Goal: Information Seeking & Learning: Learn about a topic

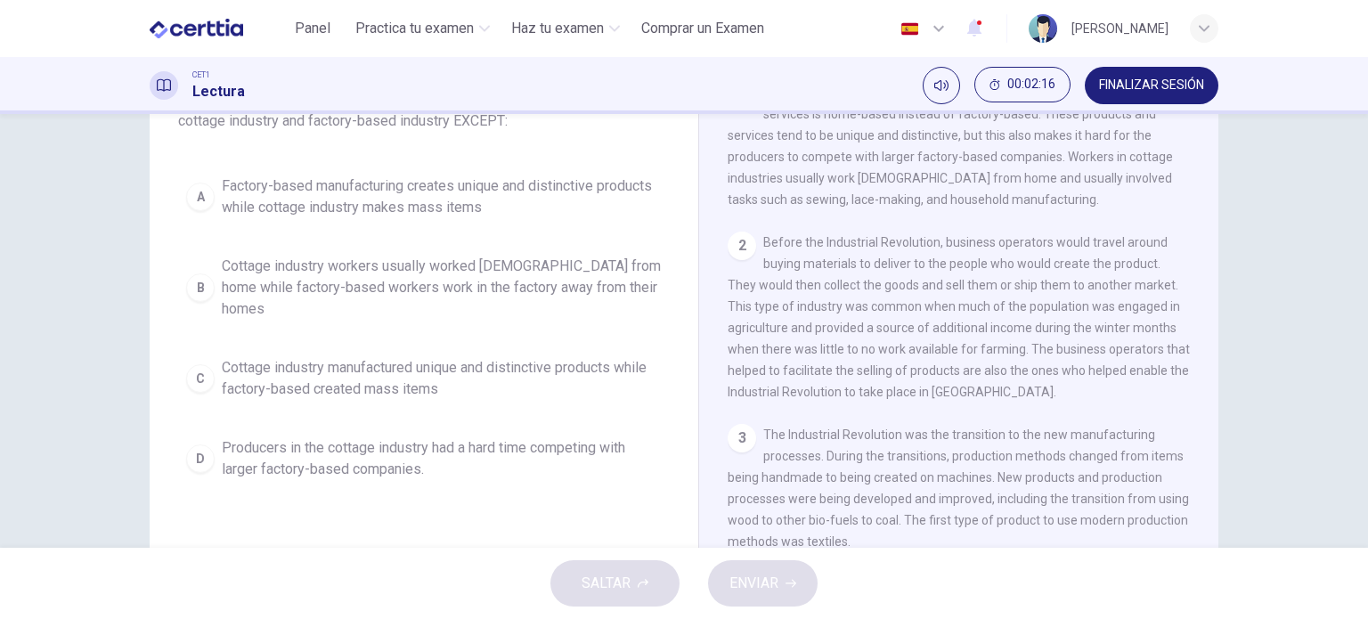
scroll to position [146, 0]
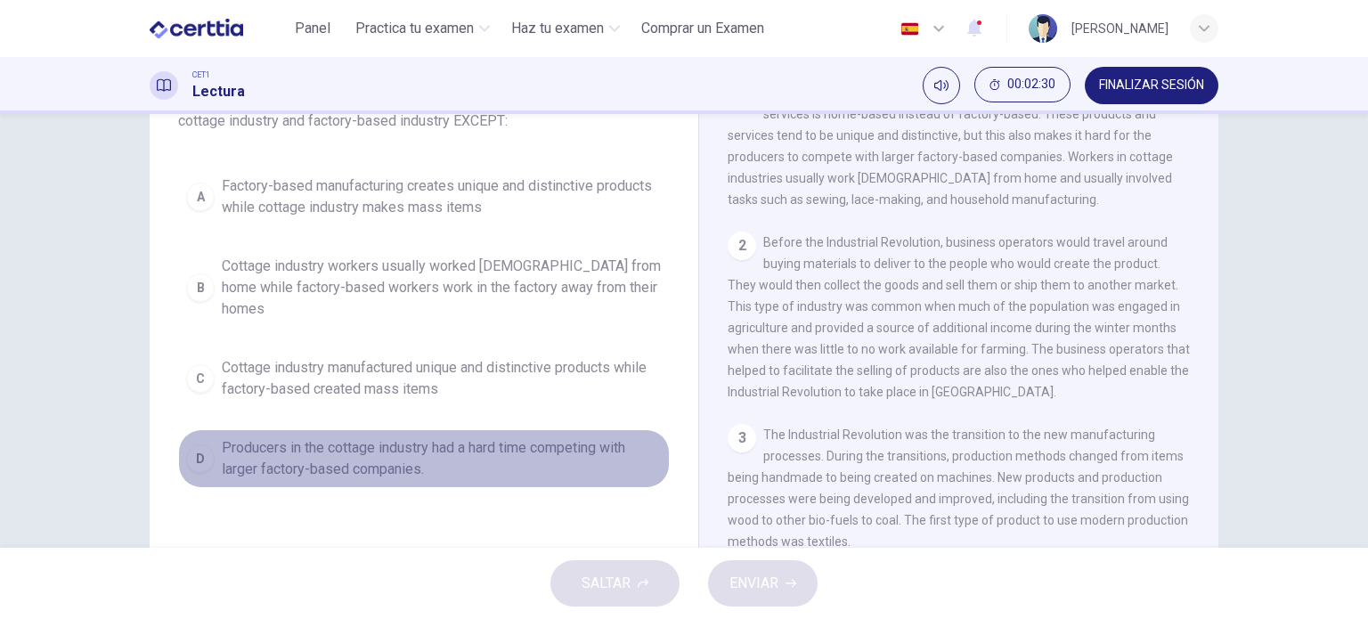
click at [197, 444] on div "D" at bounding box center [200, 458] width 28 height 28
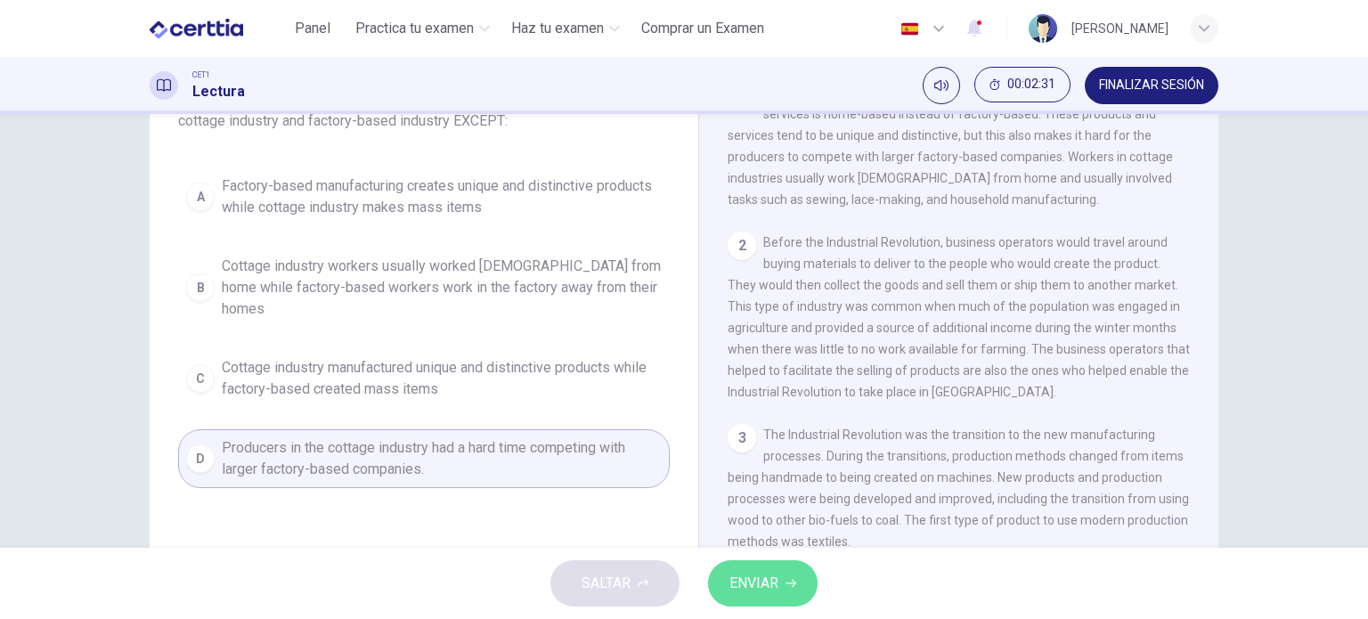
click at [731, 580] on span "ENVIAR" at bounding box center [753, 583] width 49 height 25
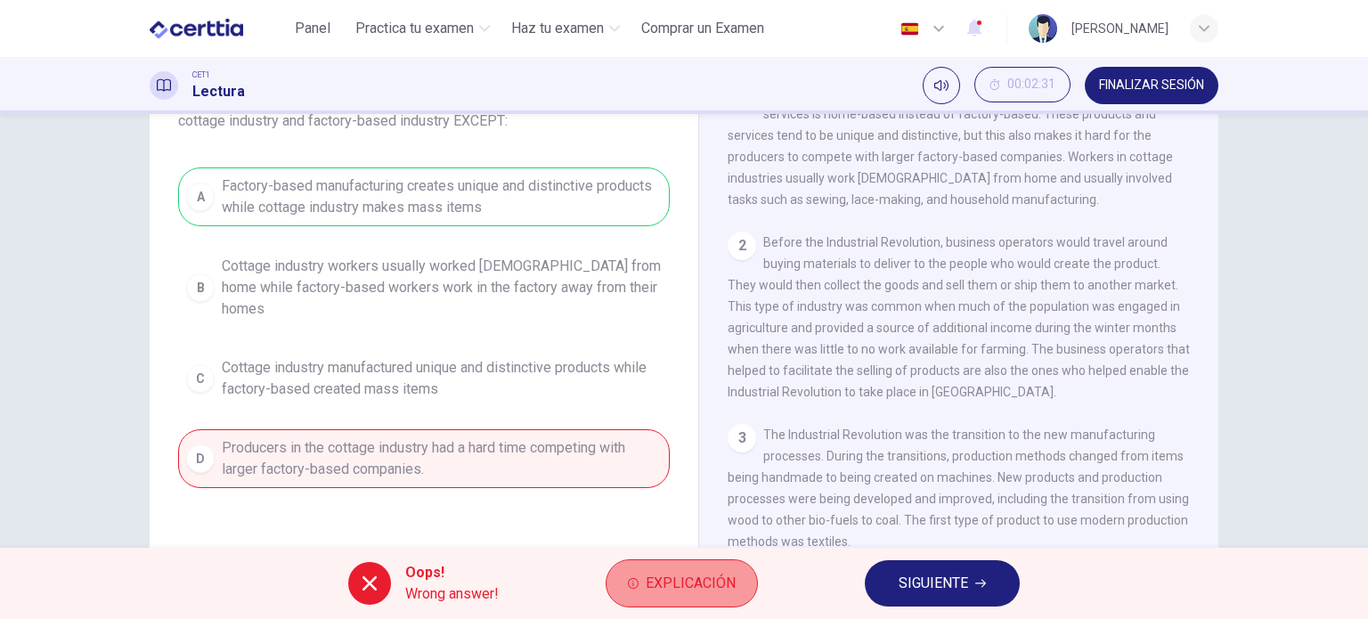
click at [649, 605] on button "Explicación" at bounding box center [682, 583] width 152 height 48
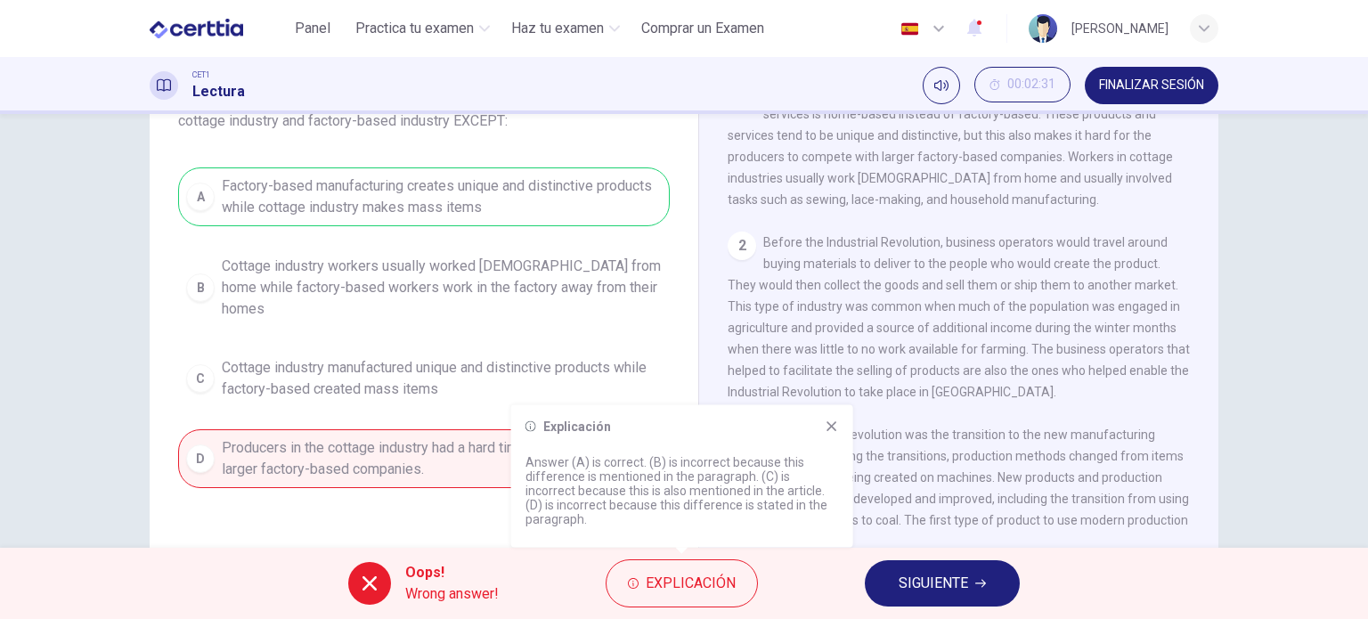
scroll to position [0, 0]
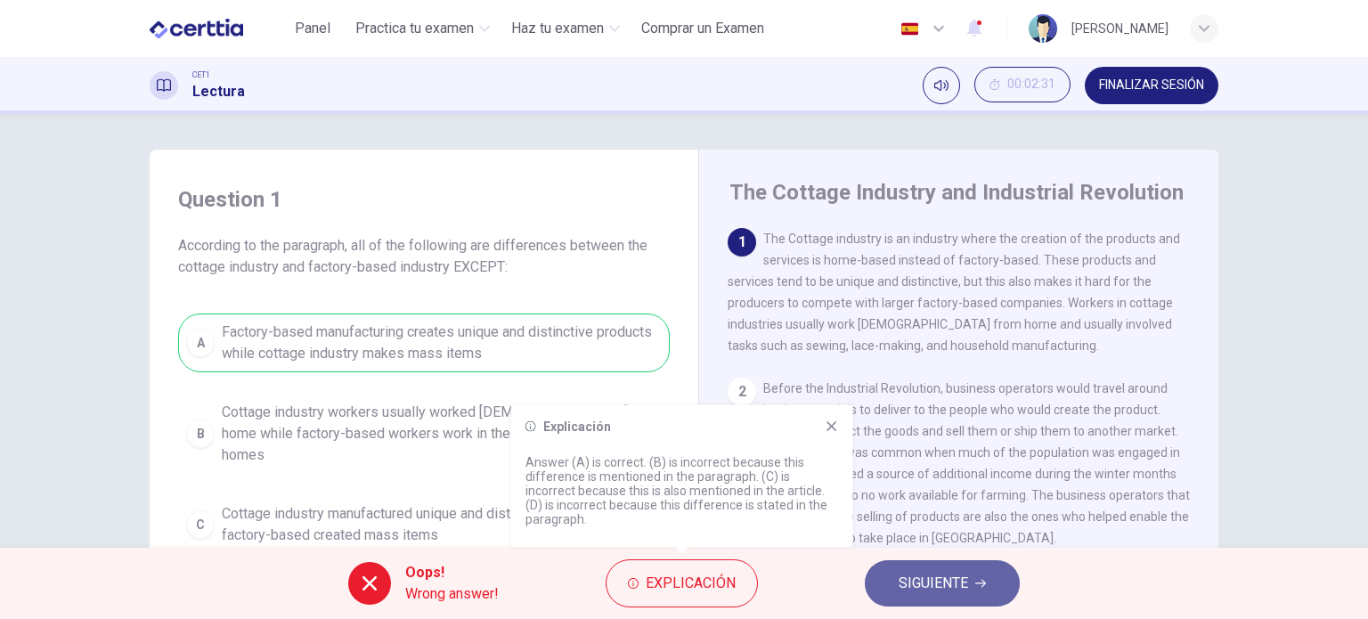
click at [923, 598] on button "SIGUIENTE" at bounding box center [942, 583] width 155 height 46
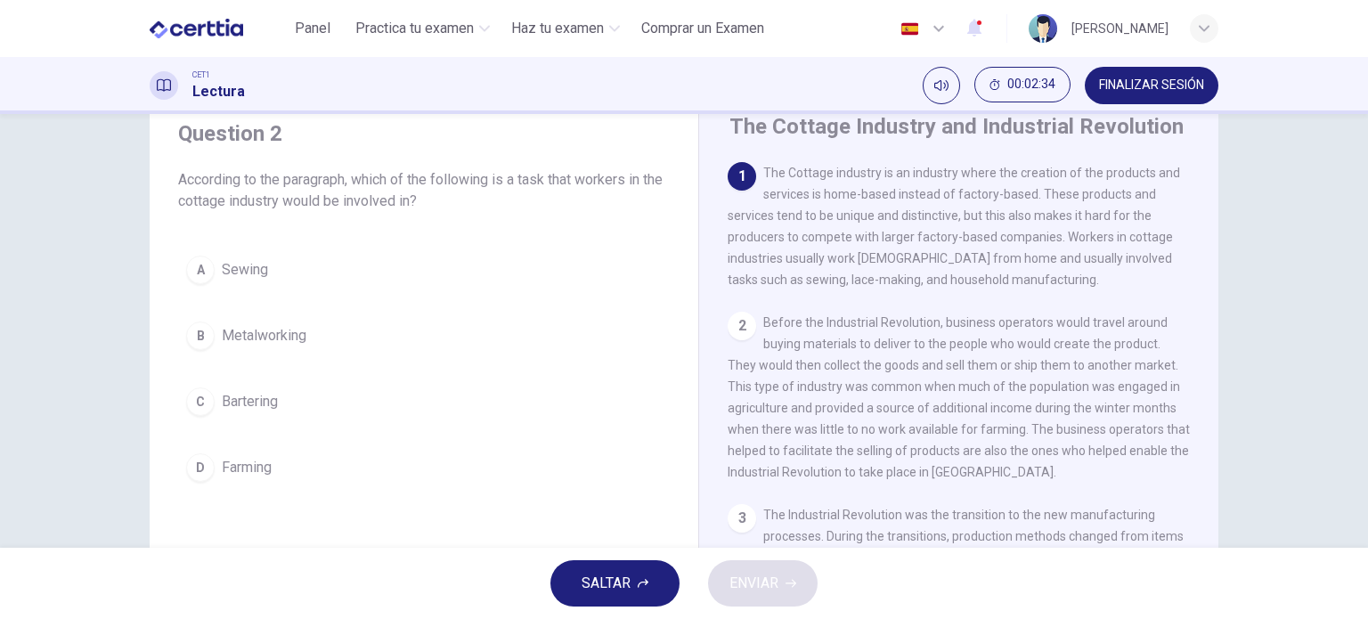
scroll to position [67, 0]
click at [198, 470] on div "D" at bounding box center [200, 466] width 28 height 28
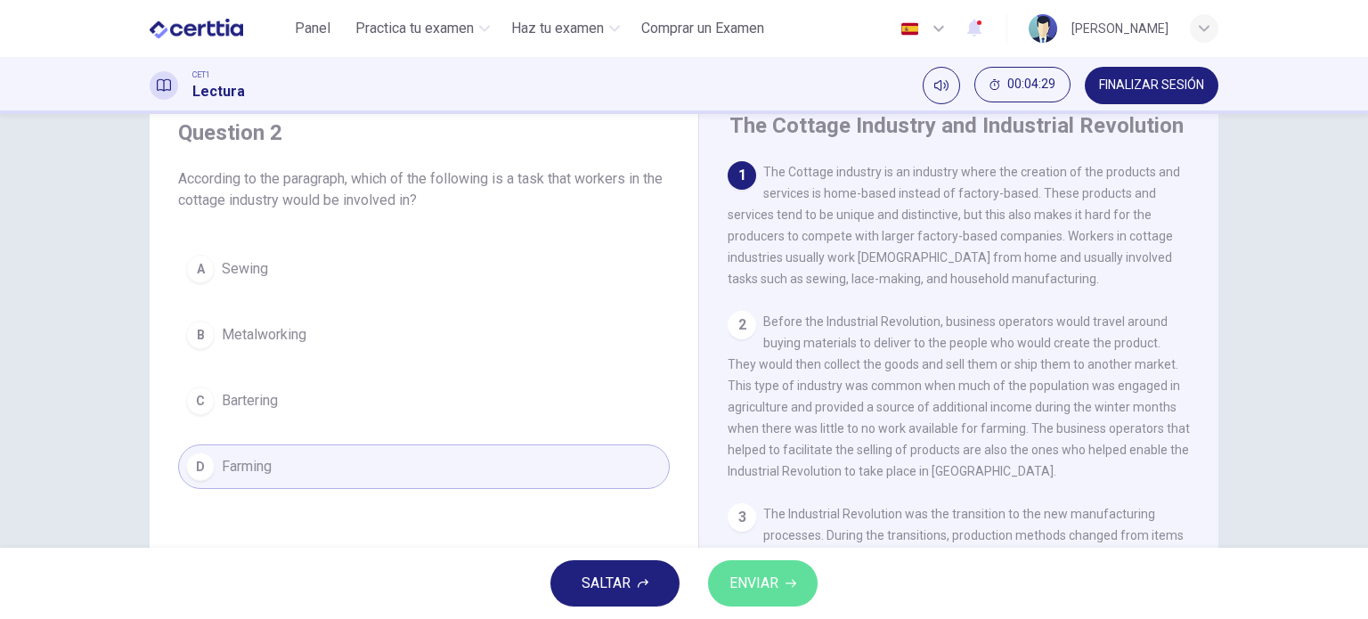
click at [772, 589] on span "ENVIAR" at bounding box center [753, 583] width 49 height 25
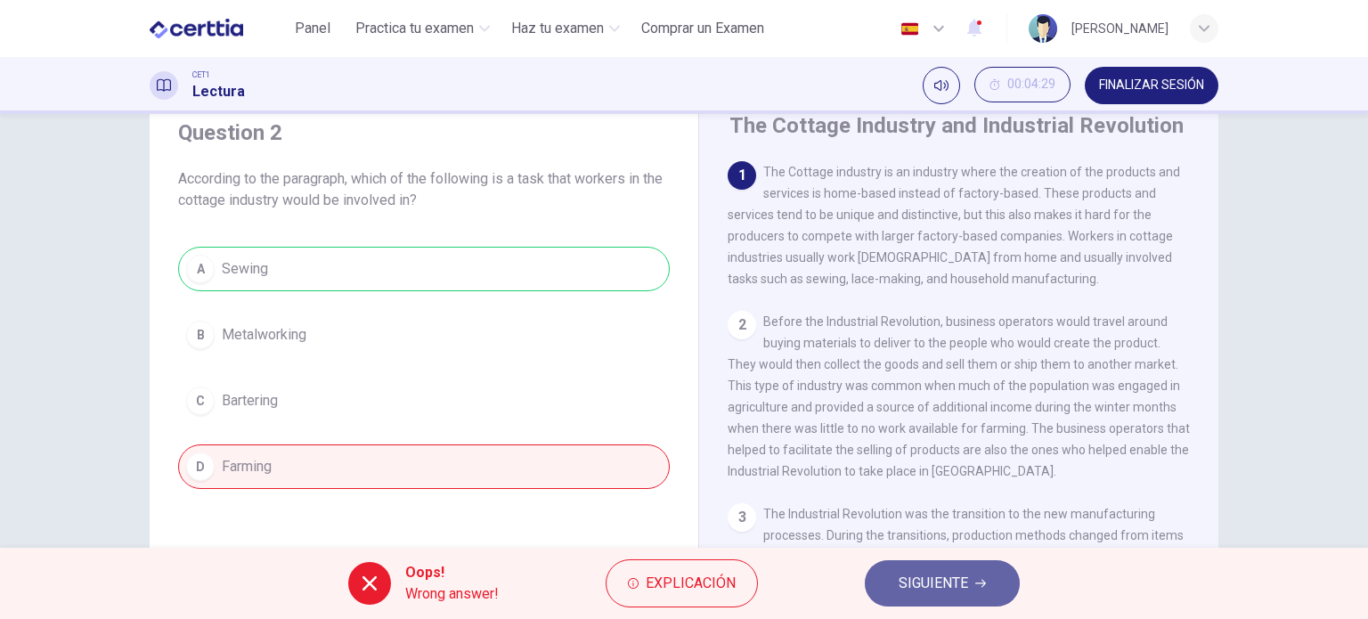
click at [947, 582] on span "SIGUIENTE" at bounding box center [933, 583] width 69 height 25
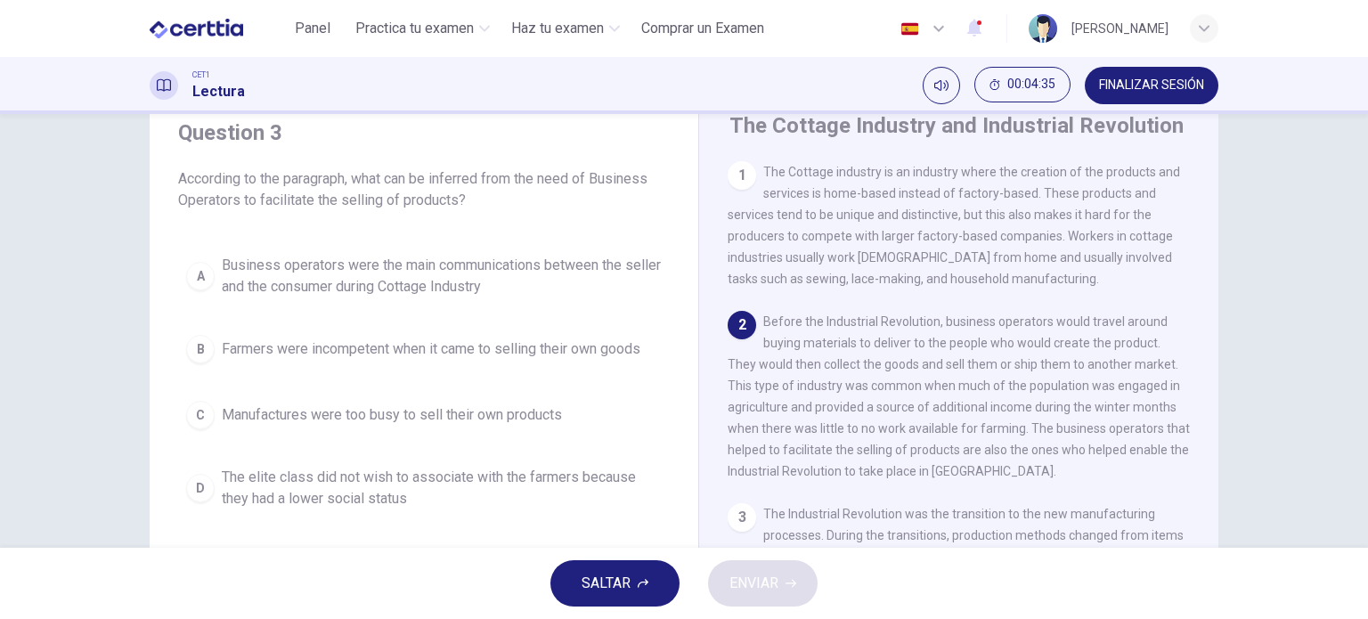
click at [740, 520] on div "3" at bounding box center [742, 517] width 28 height 28
click at [731, 326] on div "2" at bounding box center [742, 325] width 28 height 28
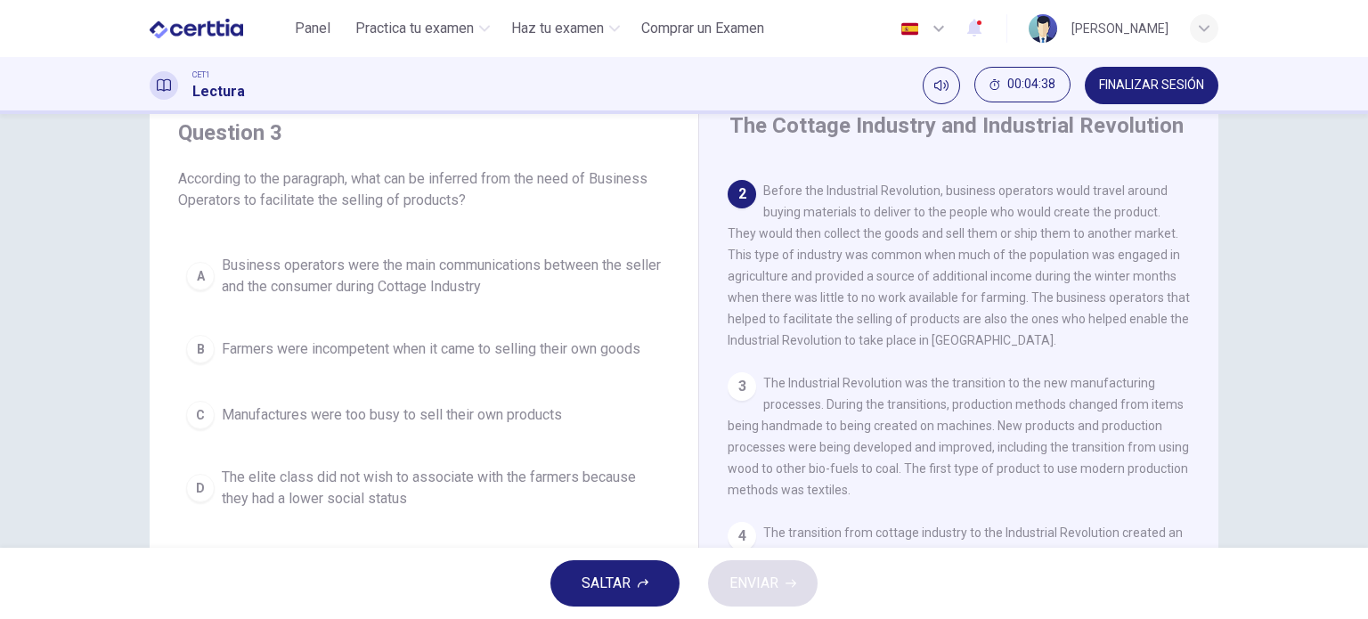
scroll to position [0, 0]
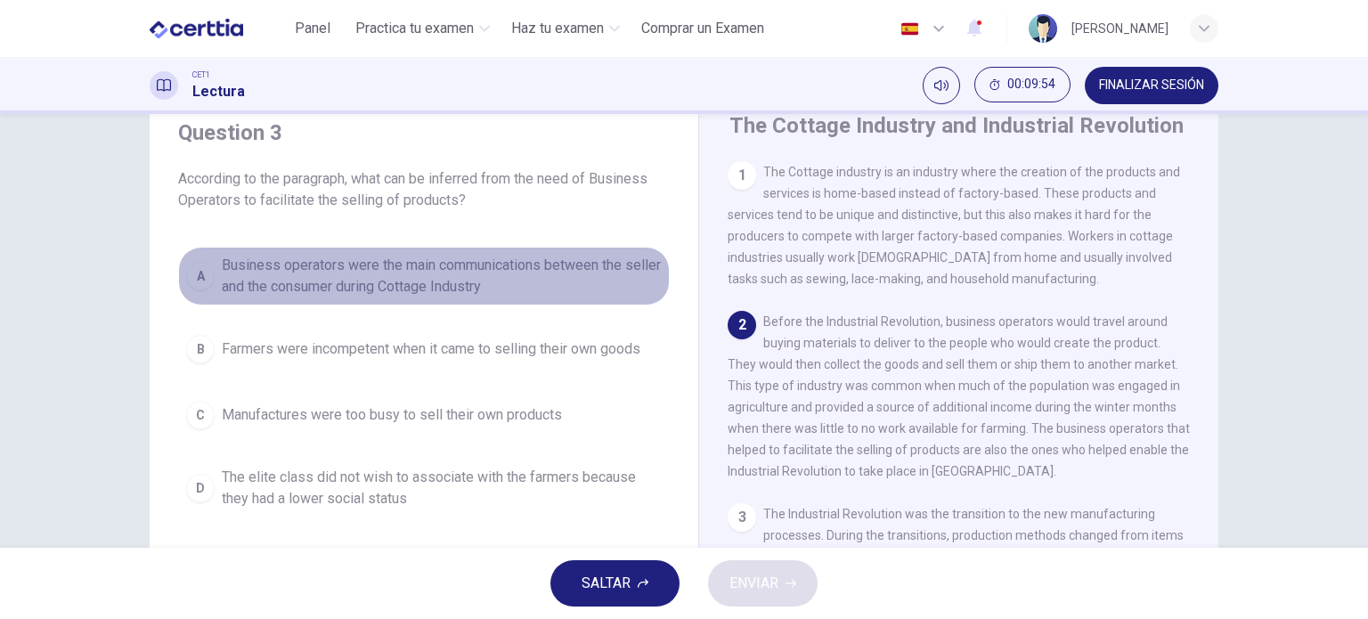
click at [186, 283] on div "A" at bounding box center [200, 276] width 28 height 28
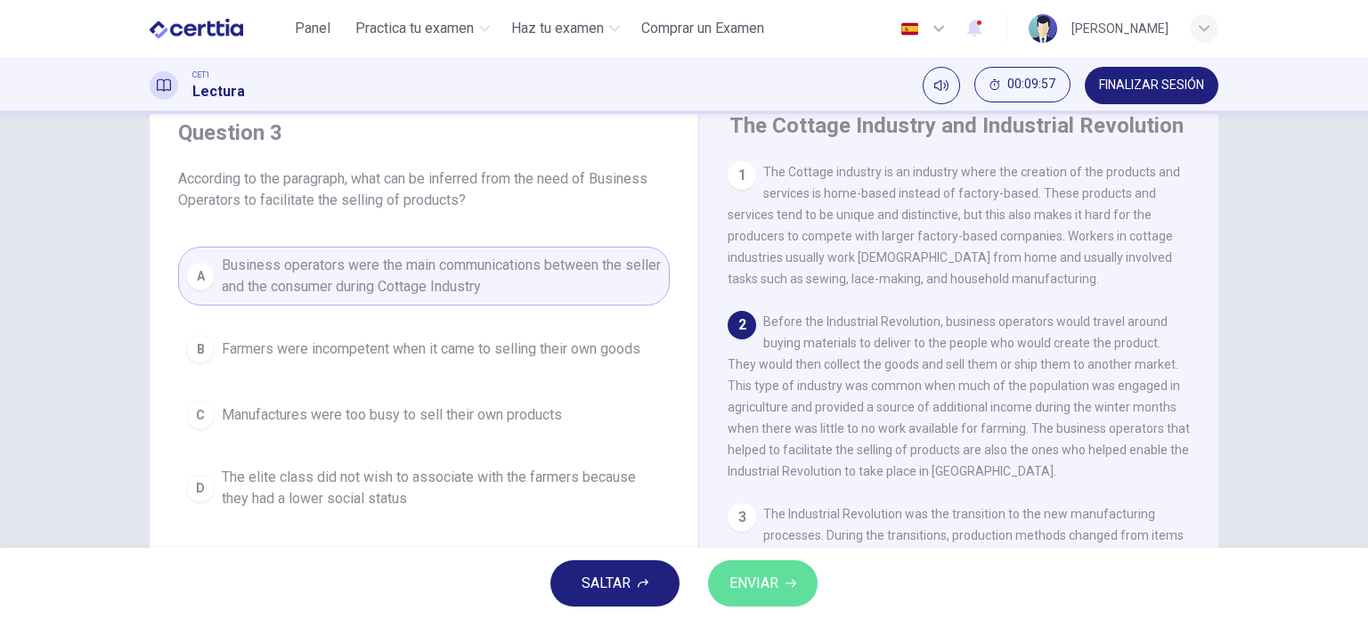
click at [773, 590] on span "ENVIAR" at bounding box center [753, 583] width 49 height 25
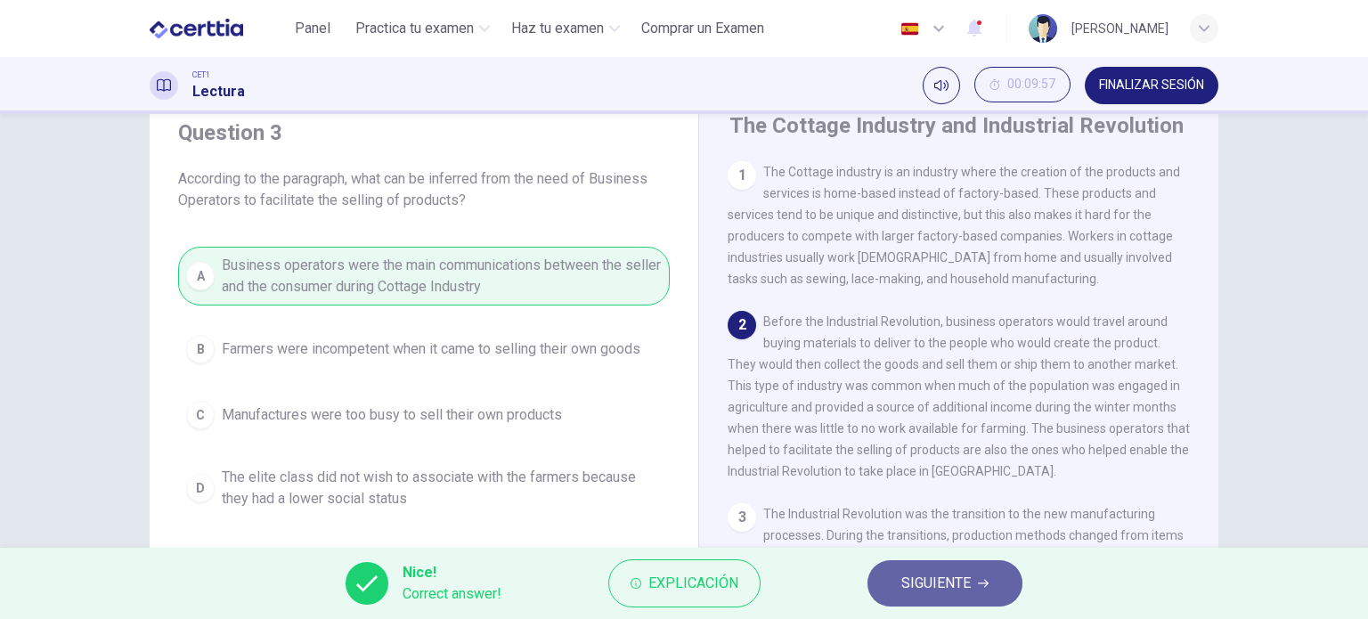
click at [923, 581] on span "SIGUIENTE" at bounding box center [935, 583] width 69 height 25
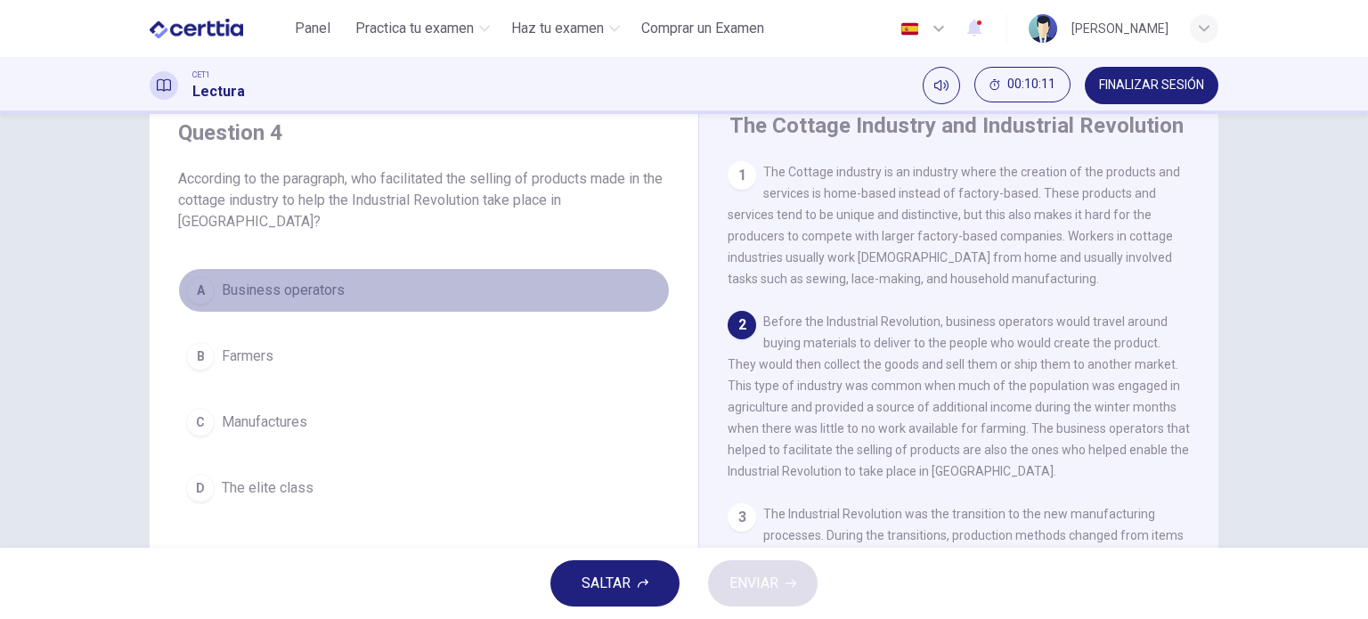
click at [199, 284] on div "A" at bounding box center [200, 290] width 28 height 28
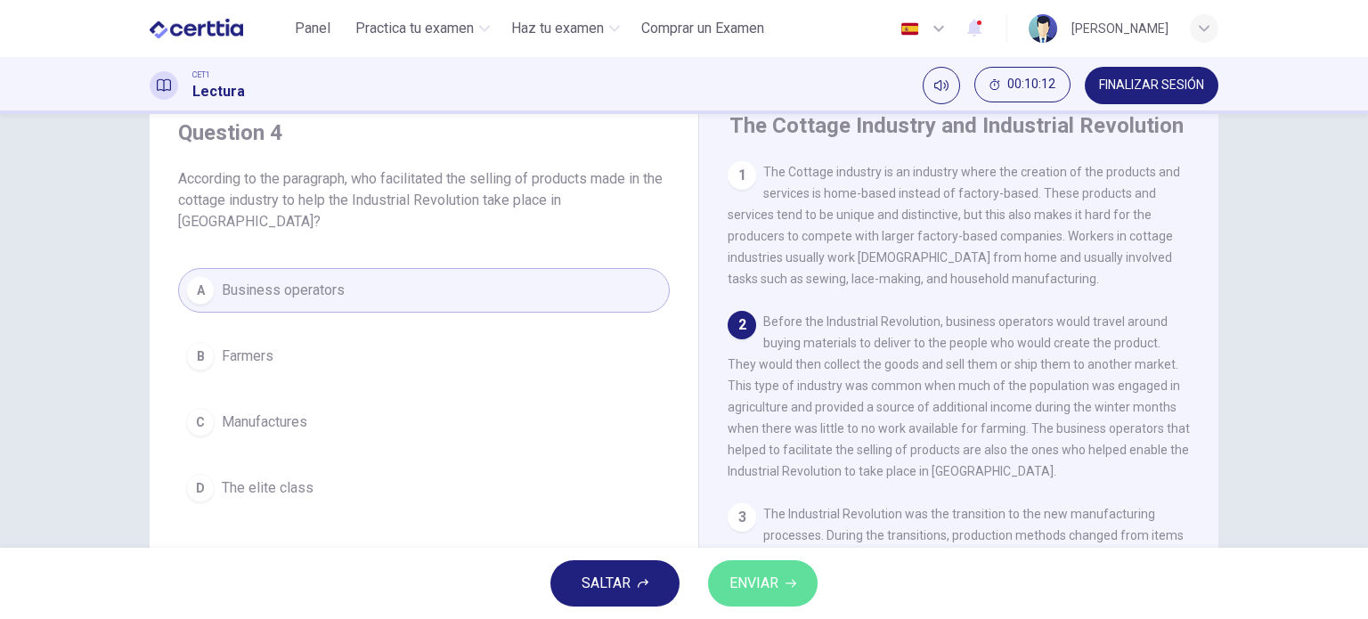
click at [762, 592] on span "ENVIAR" at bounding box center [753, 583] width 49 height 25
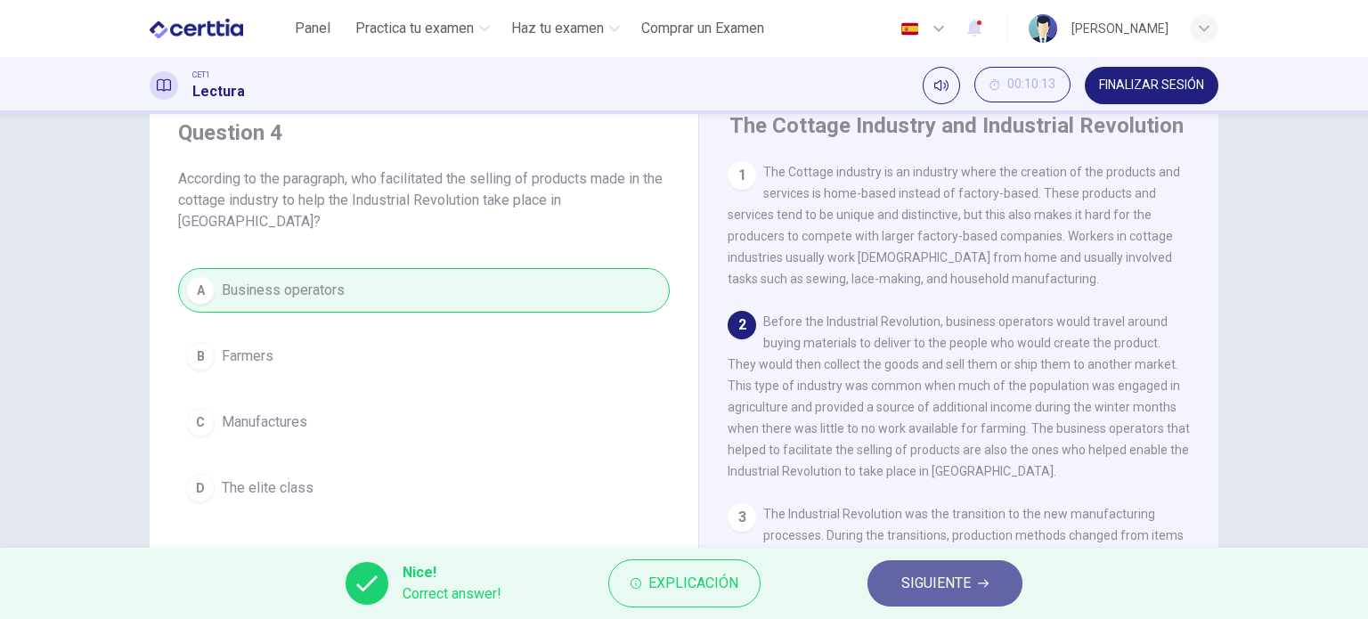
click at [909, 573] on span "SIGUIENTE" at bounding box center [935, 583] width 69 height 25
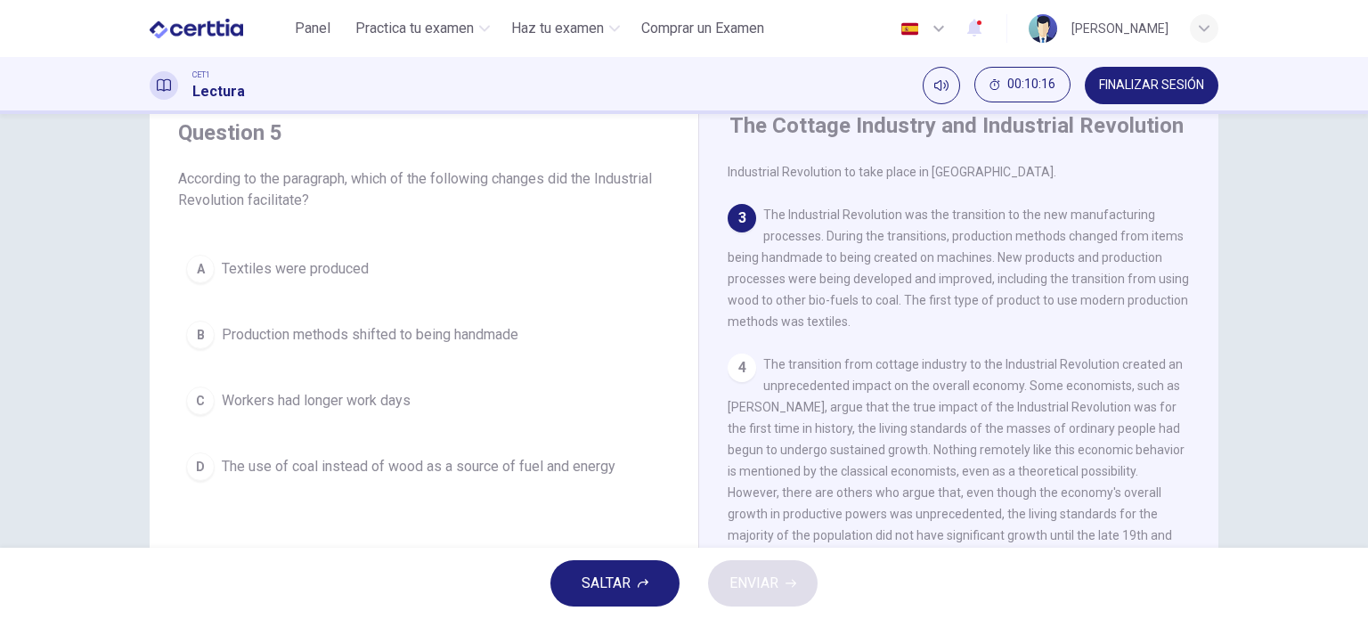
scroll to position [313, 0]
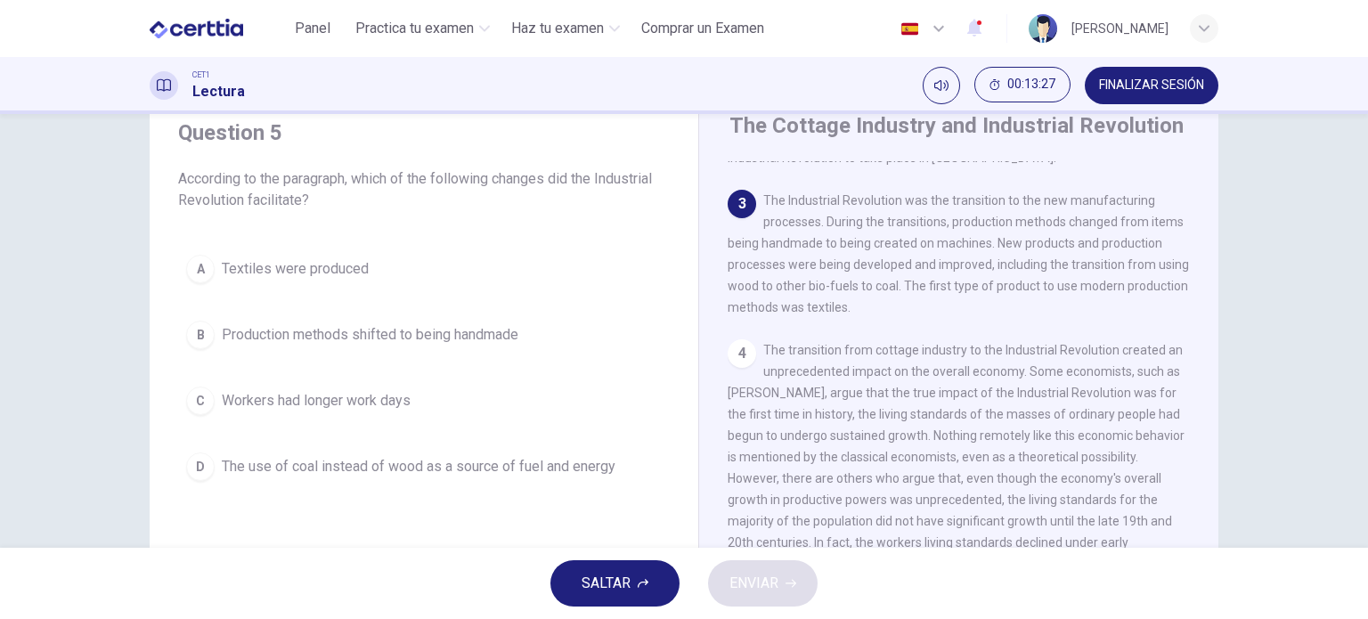
click at [191, 466] on div "D" at bounding box center [200, 466] width 28 height 28
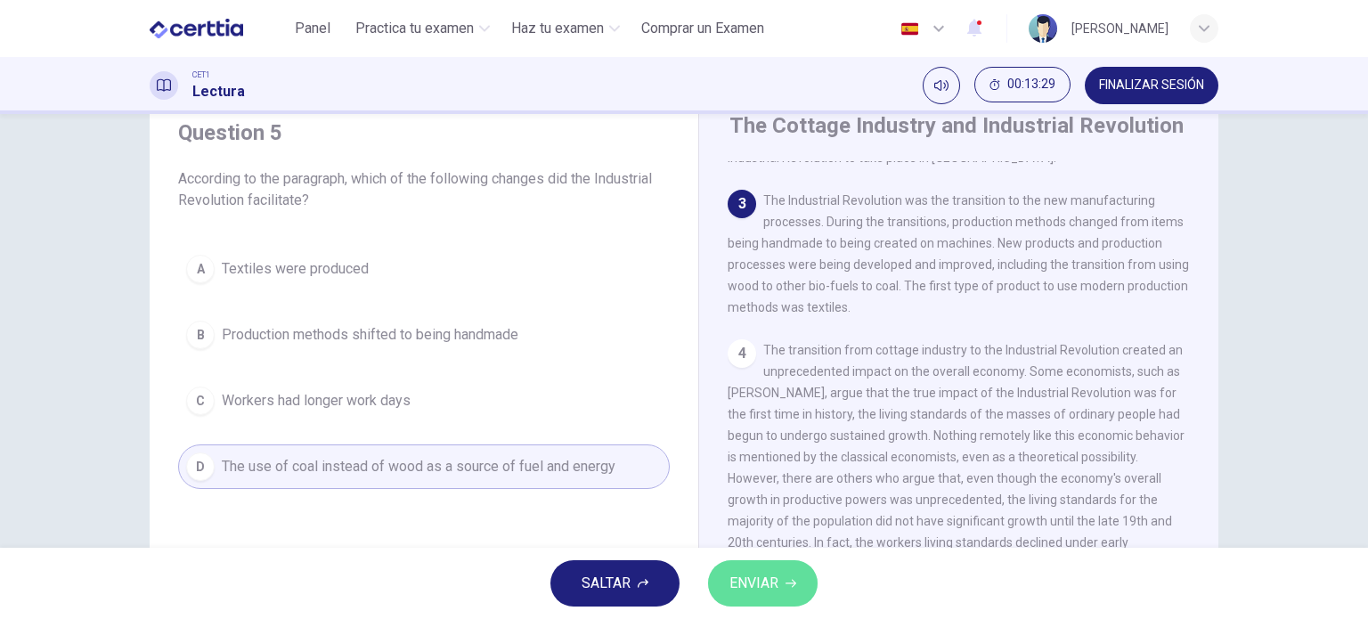
click at [755, 599] on button "ENVIAR" at bounding box center [763, 583] width 110 height 46
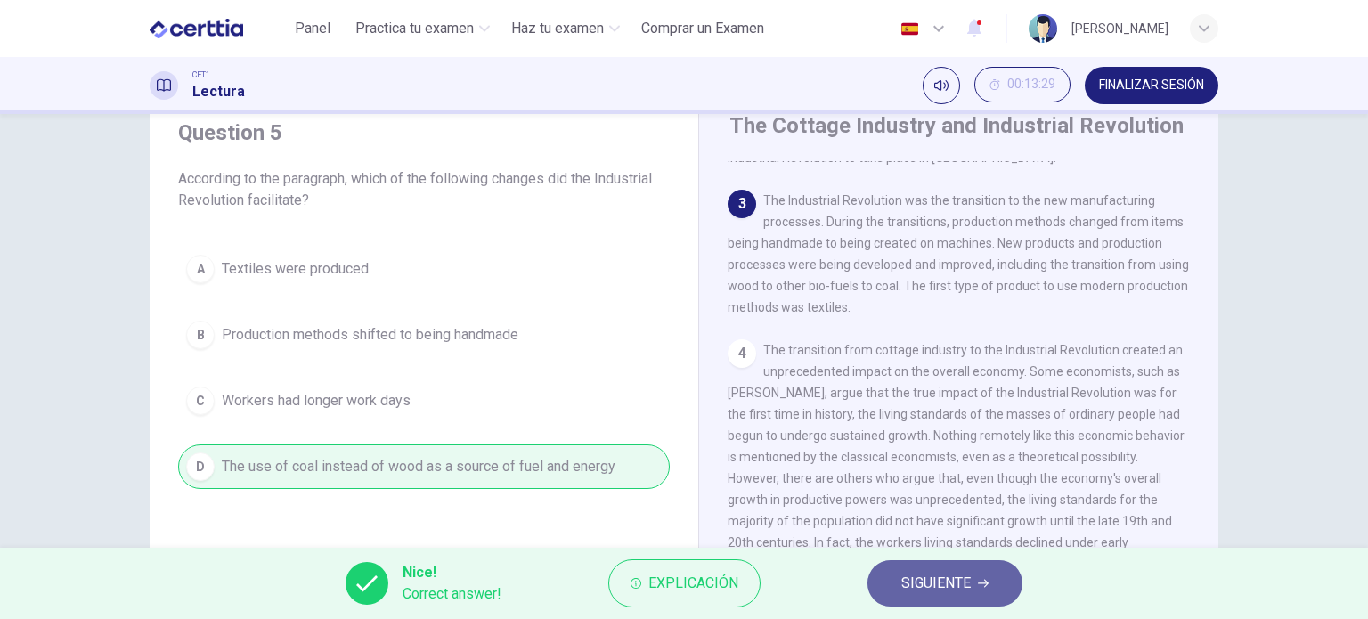
click at [924, 582] on span "SIGUIENTE" at bounding box center [935, 583] width 69 height 25
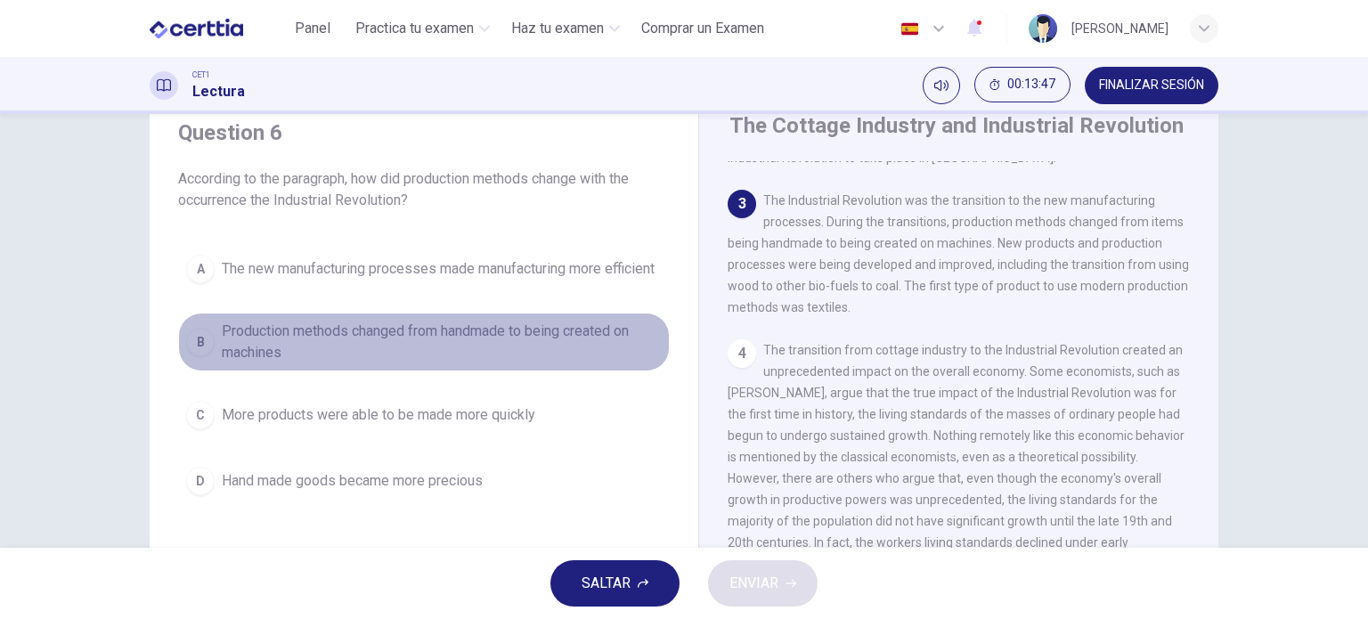
click at [192, 348] on div "B" at bounding box center [200, 342] width 28 height 28
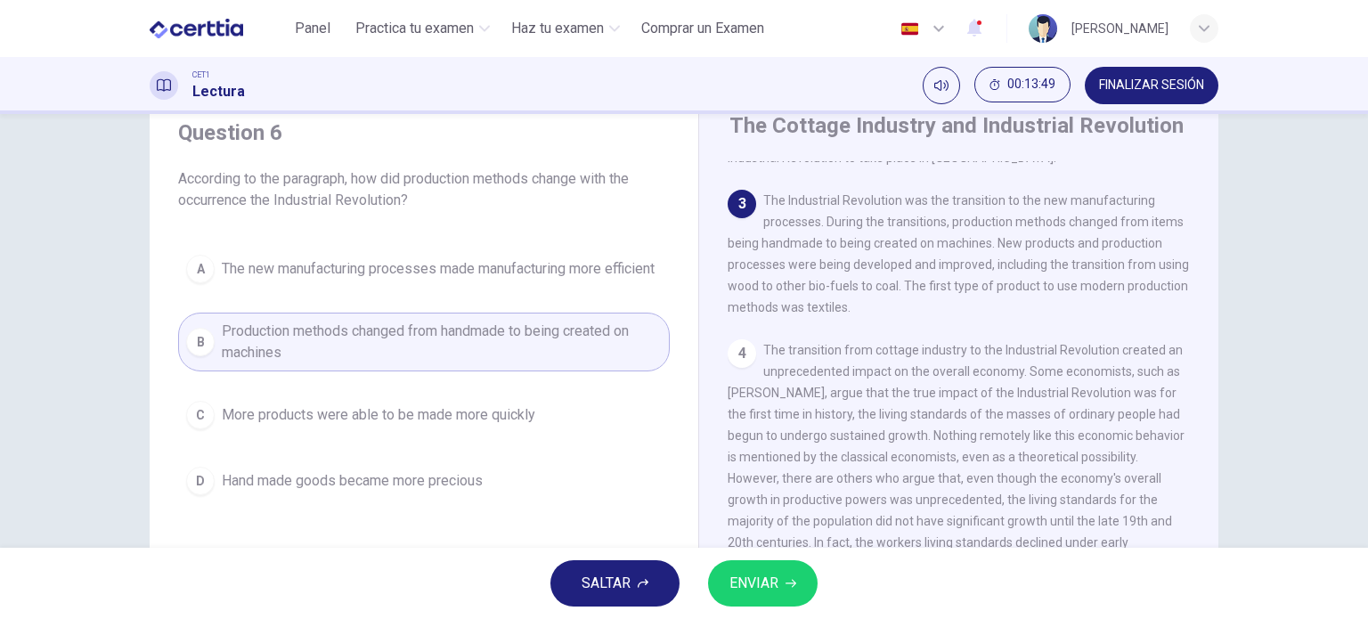
click at [777, 582] on span "ENVIAR" at bounding box center [753, 583] width 49 height 25
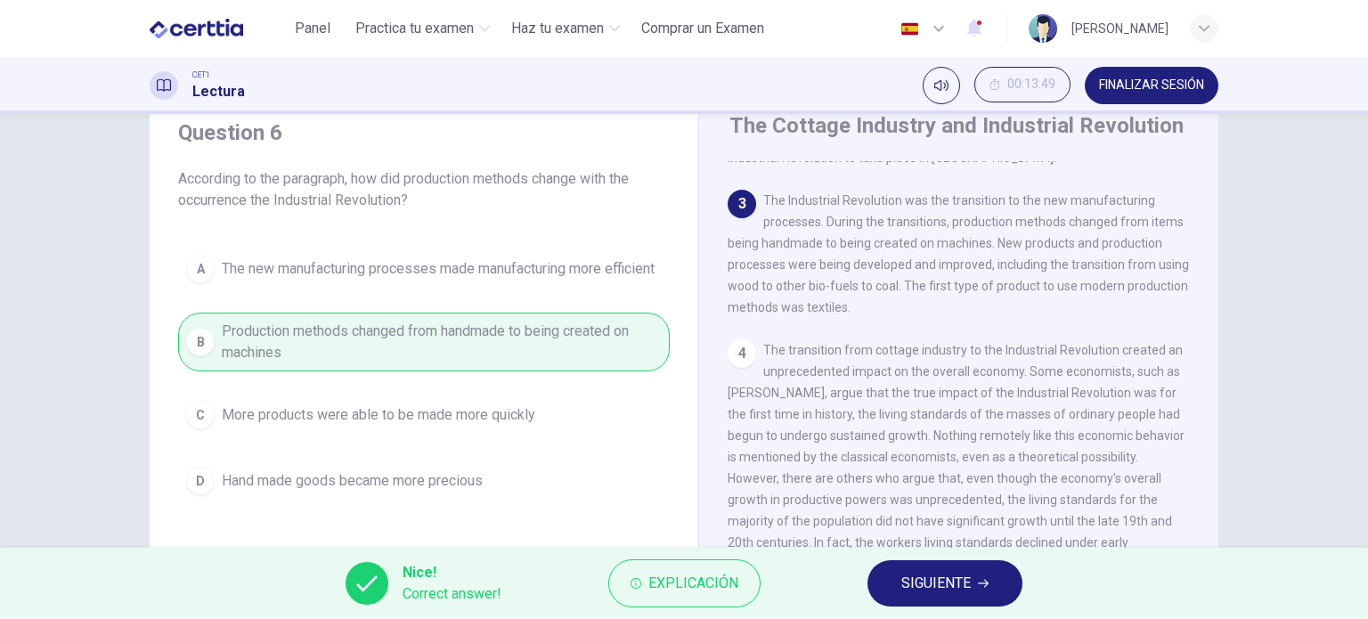
click at [1008, 574] on button "SIGUIENTE" at bounding box center [944, 583] width 155 height 46
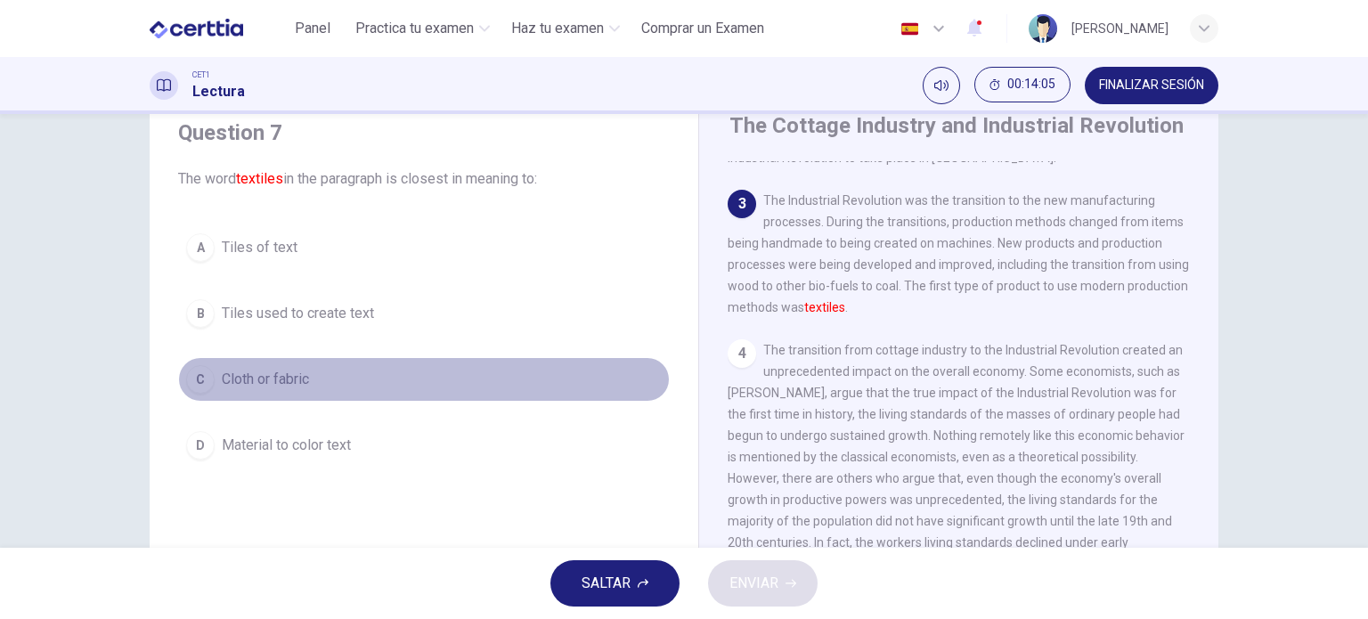
click at [190, 386] on div "C" at bounding box center [200, 379] width 28 height 28
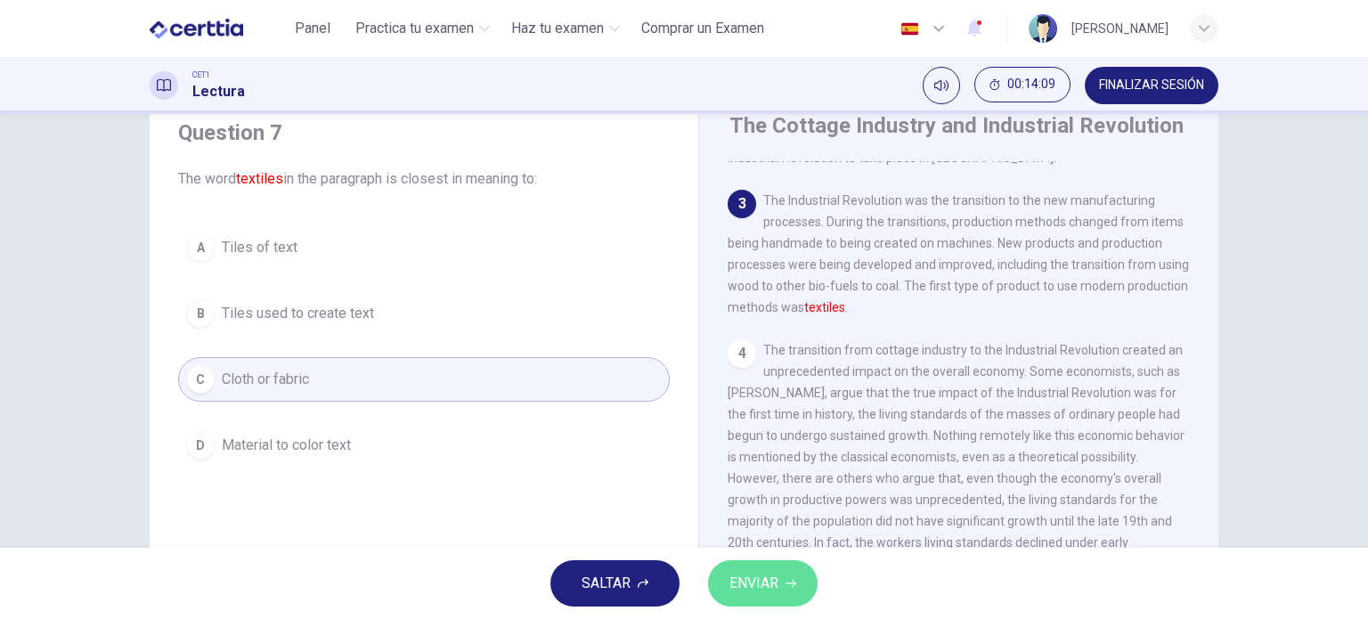
click at [749, 578] on span "ENVIAR" at bounding box center [753, 583] width 49 height 25
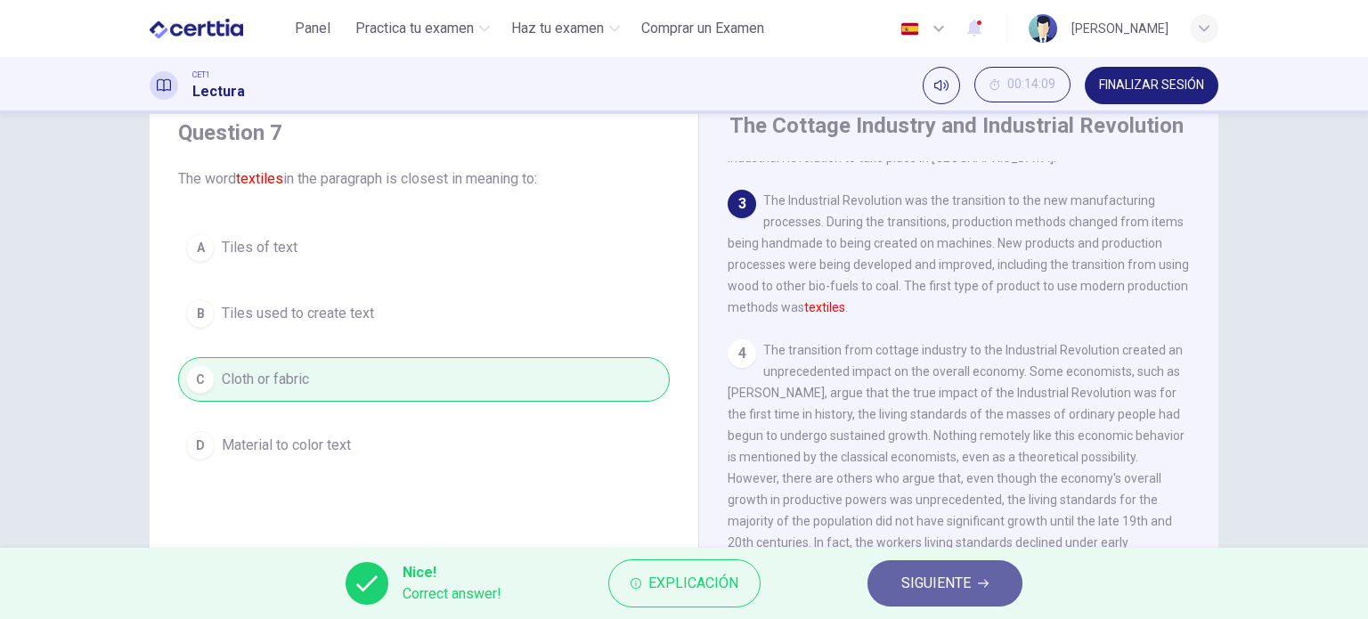
click at [965, 569] on button "SIGUIENTE" at bounding box center [944, 583] width 155 height 46
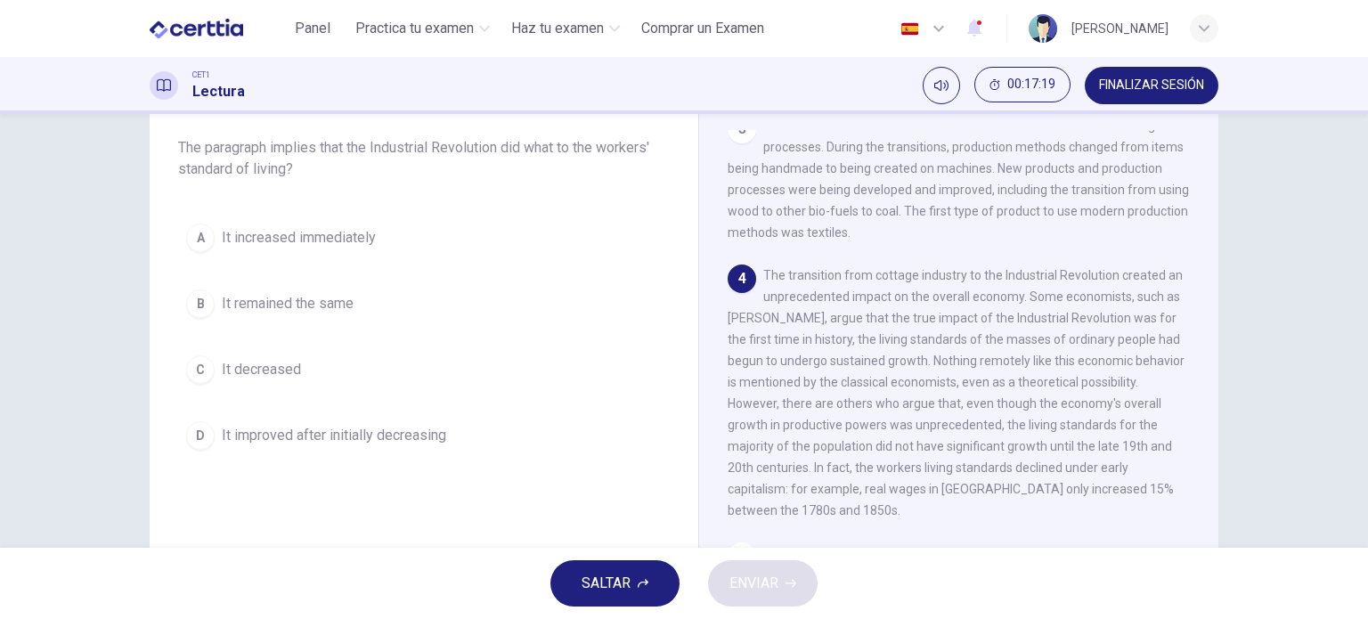
scroll to position [77, 0]
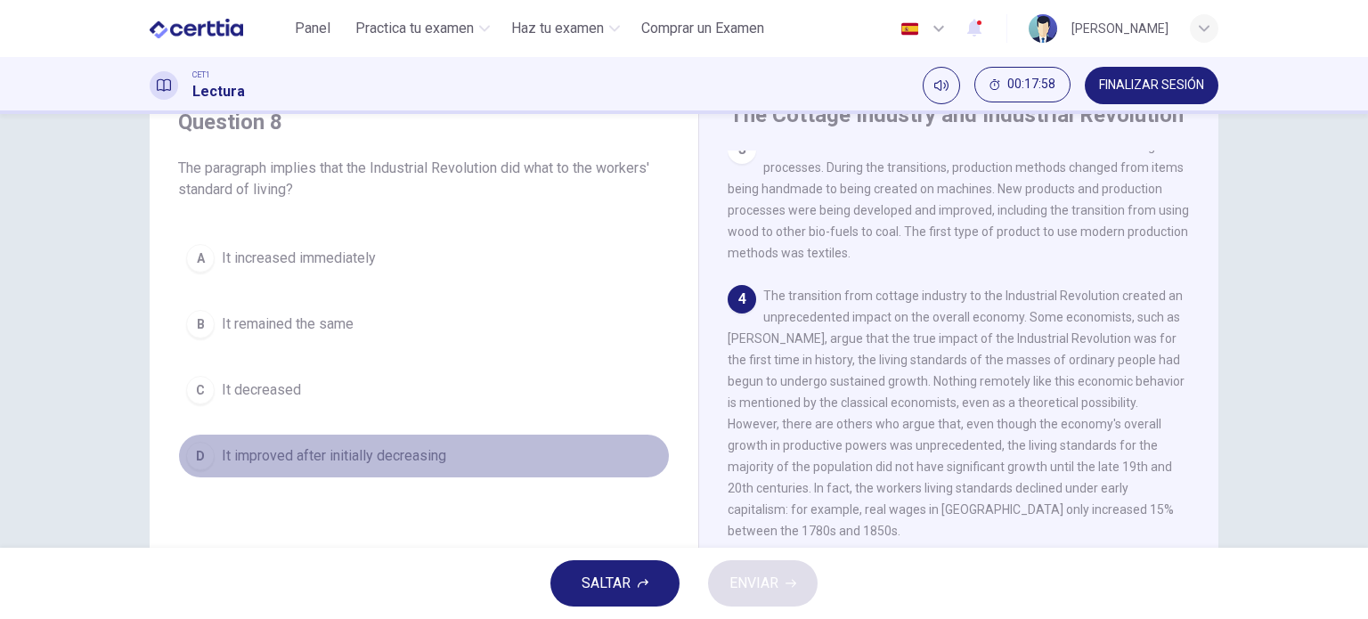
click at [204, 455] on div "D" at bounding box center [200, 456] width 28 height 28
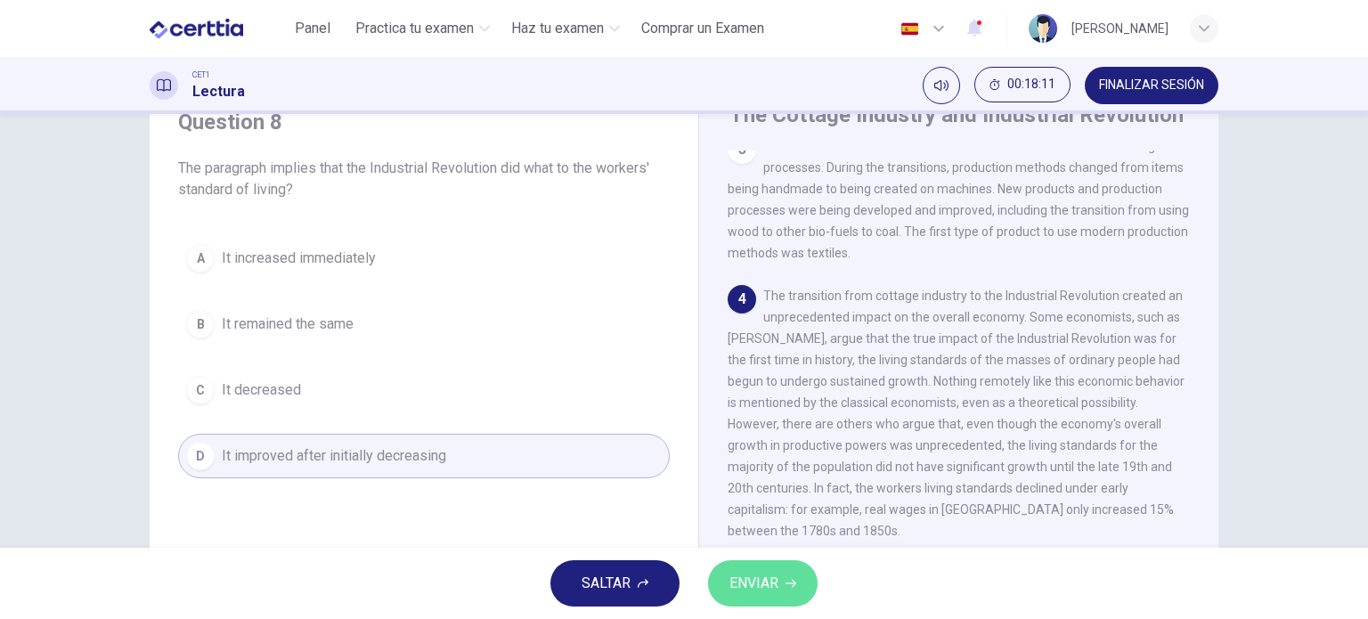
click at [758, 581] on span "ENVIAR" at bounding box center [753, 583] width 49 height 25
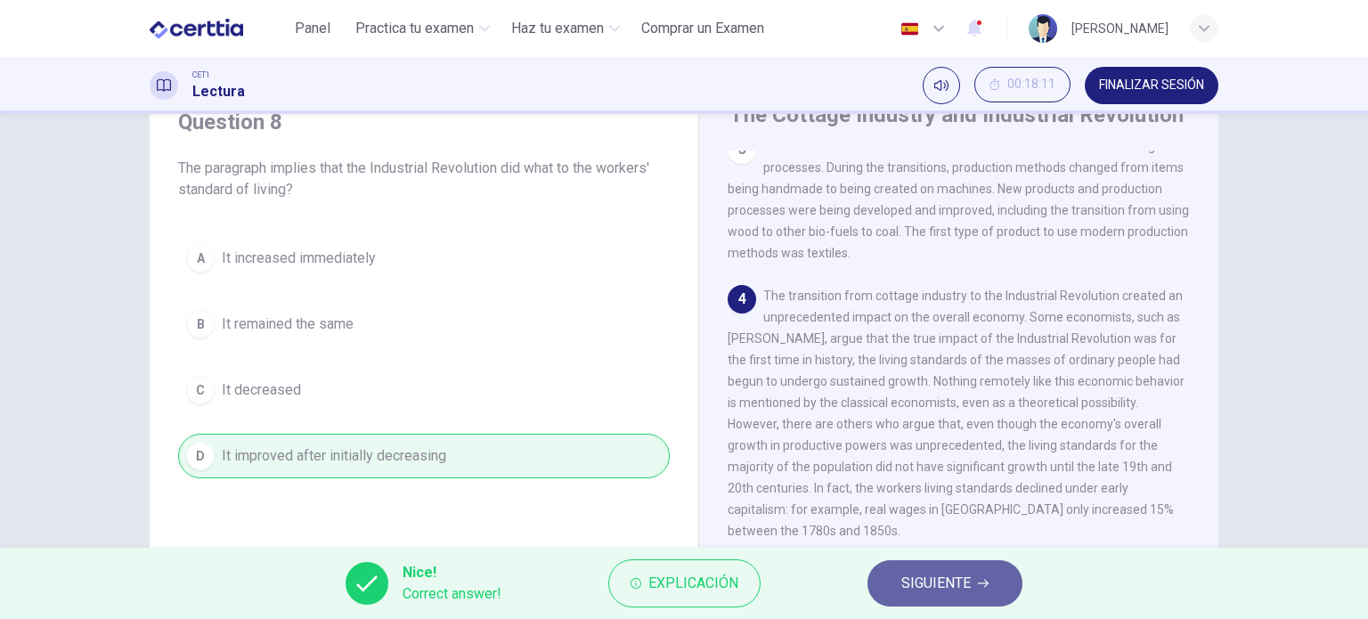
click at [907, 590] on span "SIGUIENTE" at bounding box center [935, 583] width 69 height 25
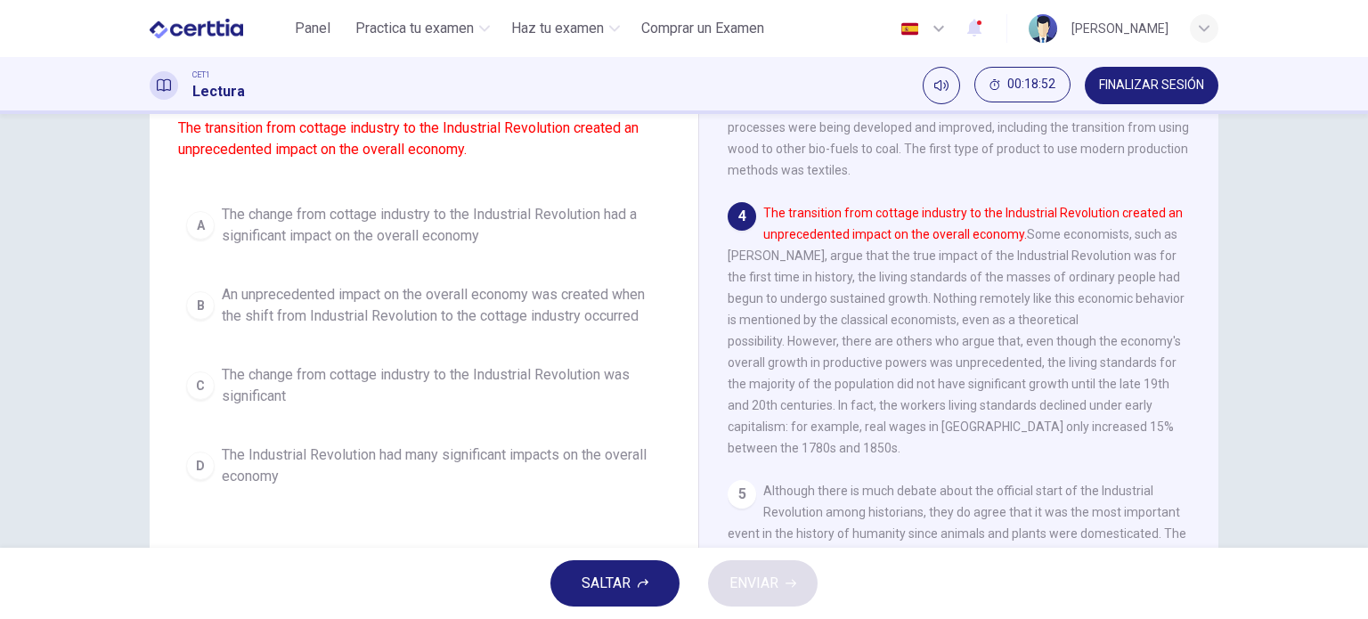
scroll to position [164, 0]
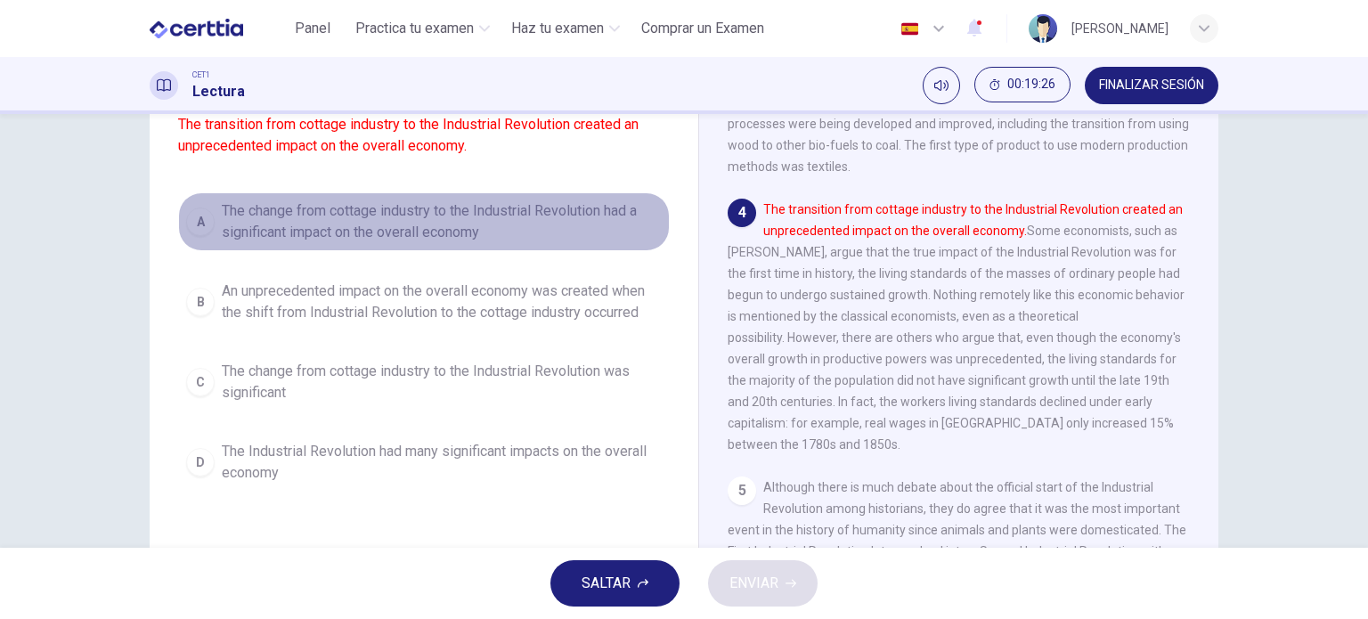
click at [209, 251] on button "A The change from cottage industry to the Industrial Revolution had a significa…" at bounding box center [424, 221] width 492 height 59
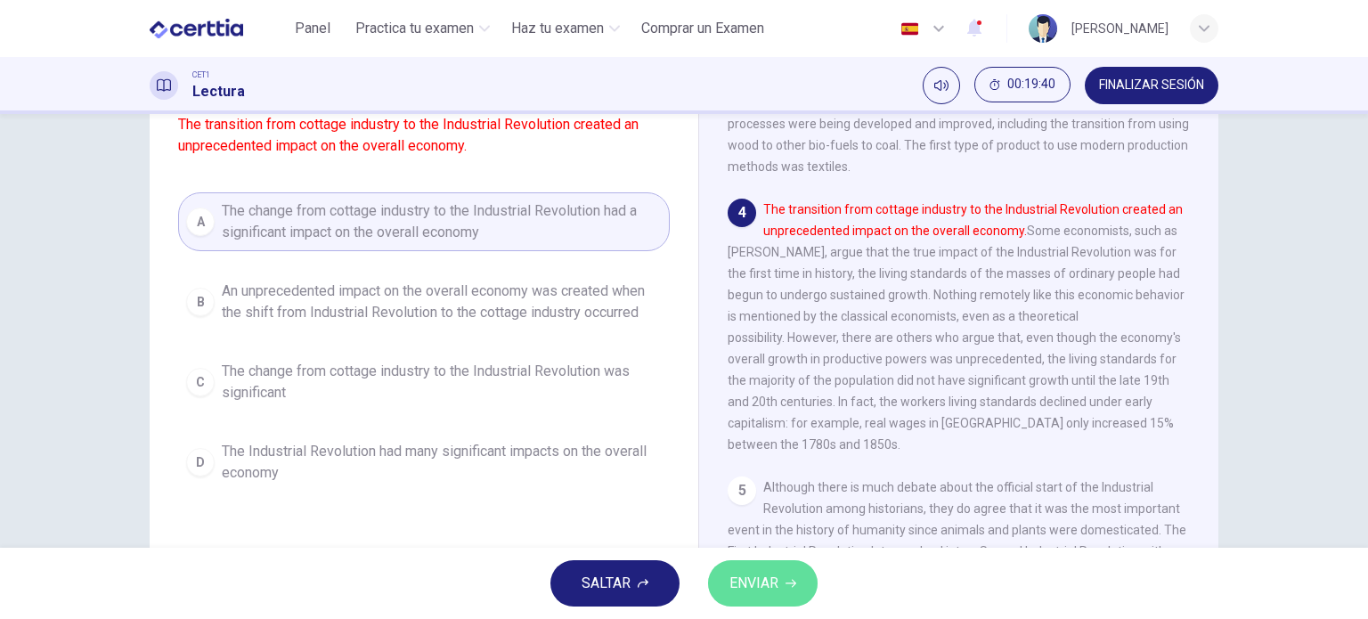
click at [736, 576] on span "ENVIAR" at bounding box center [753, 583] width 49 height 25
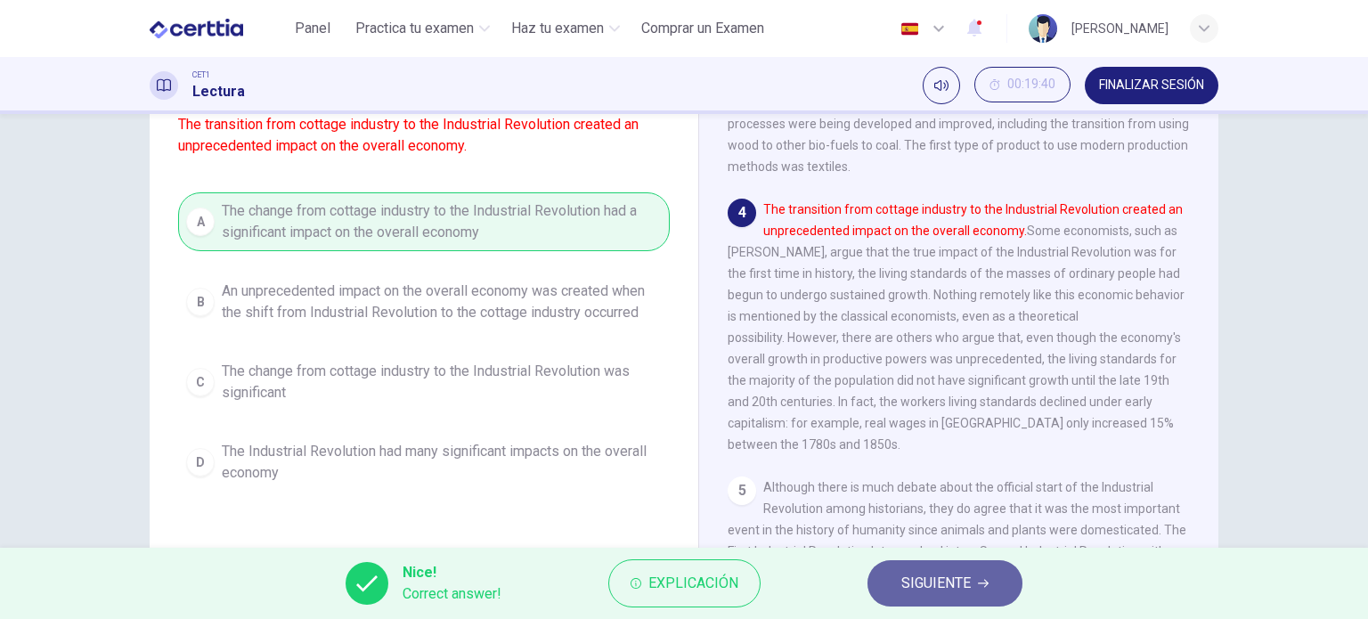
click at [935, 591] on span "SIGUIENTE" at bounding box center [935, 583] width 69 height 25
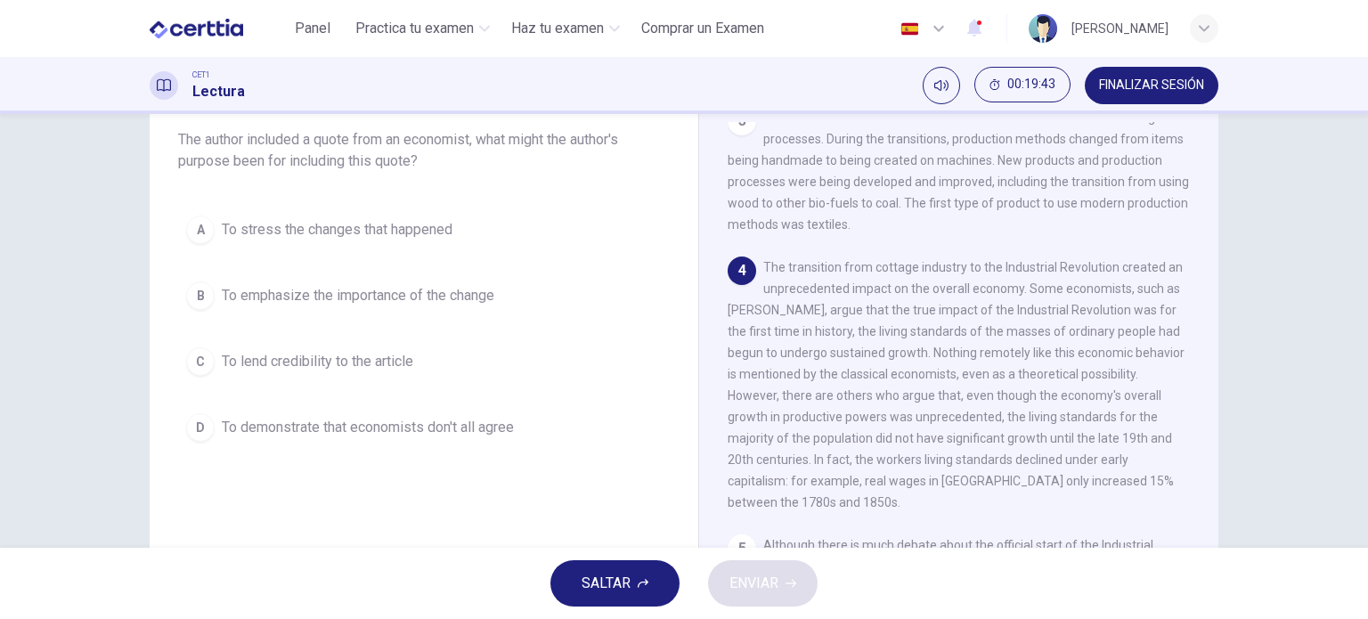
scroll to position [105, 0]
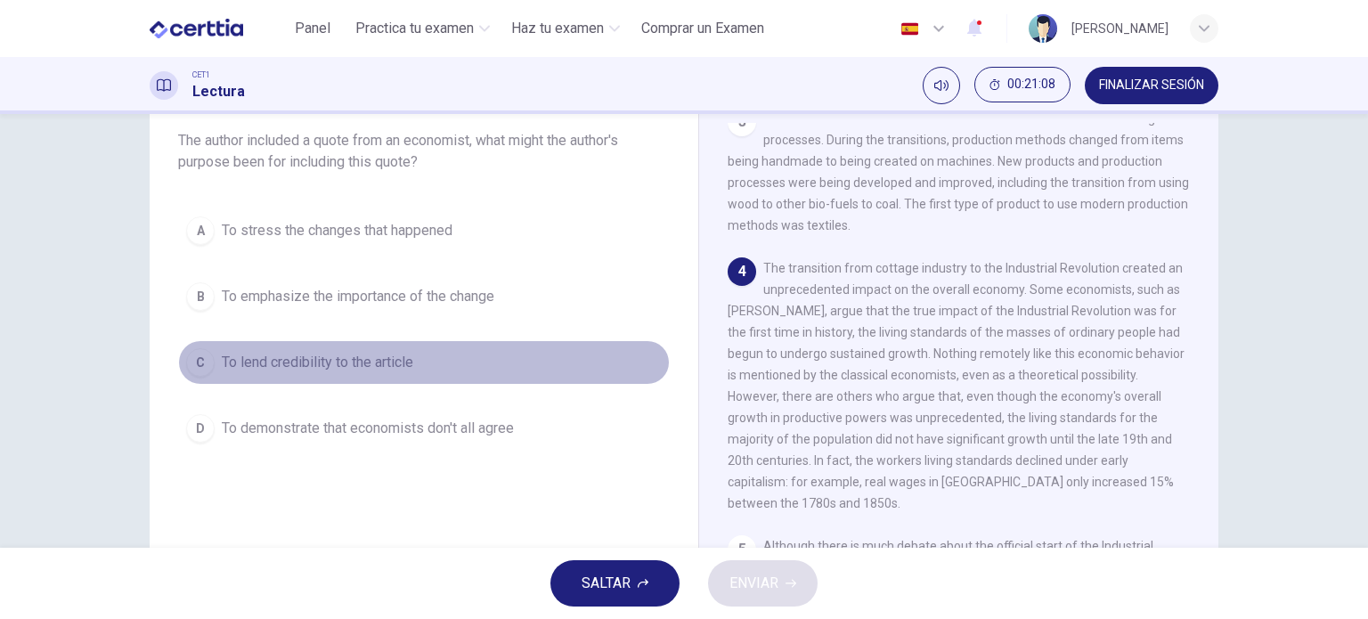
click at [197, 352] on div "C" at bounding box center [200, 362] width 28 height 28
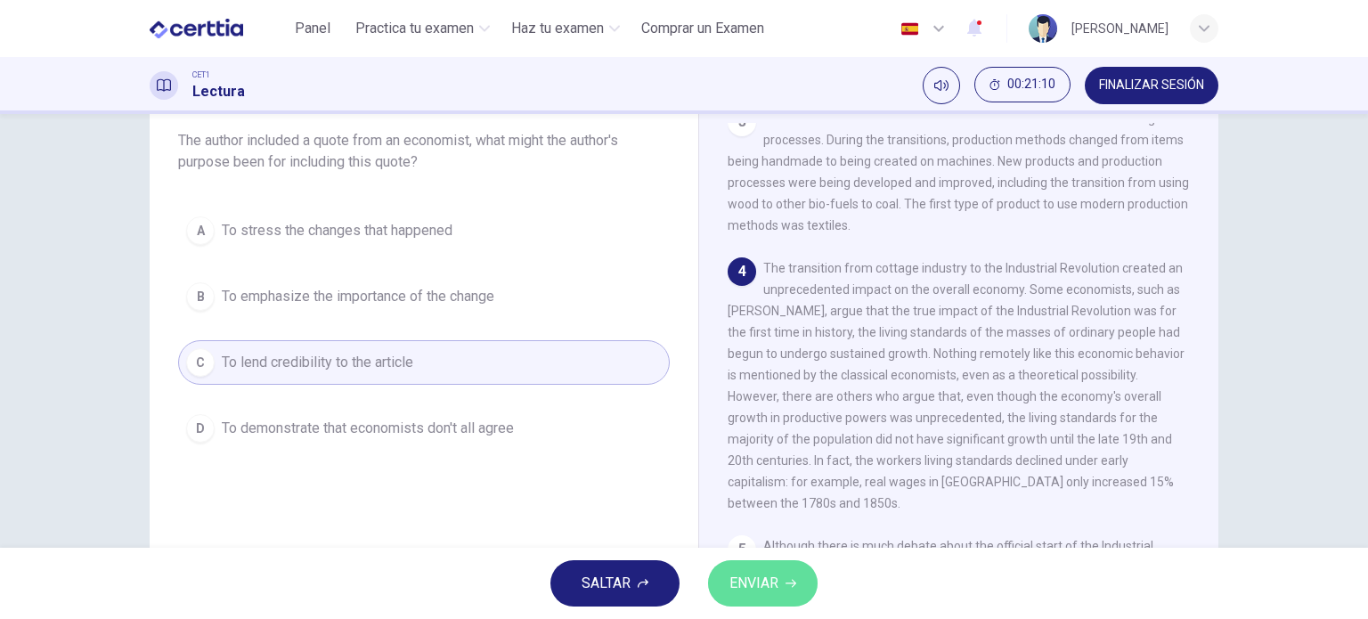
click at [728, 576] on button "ENVIAR" at bounding box center [763, 583] width 110 height 46
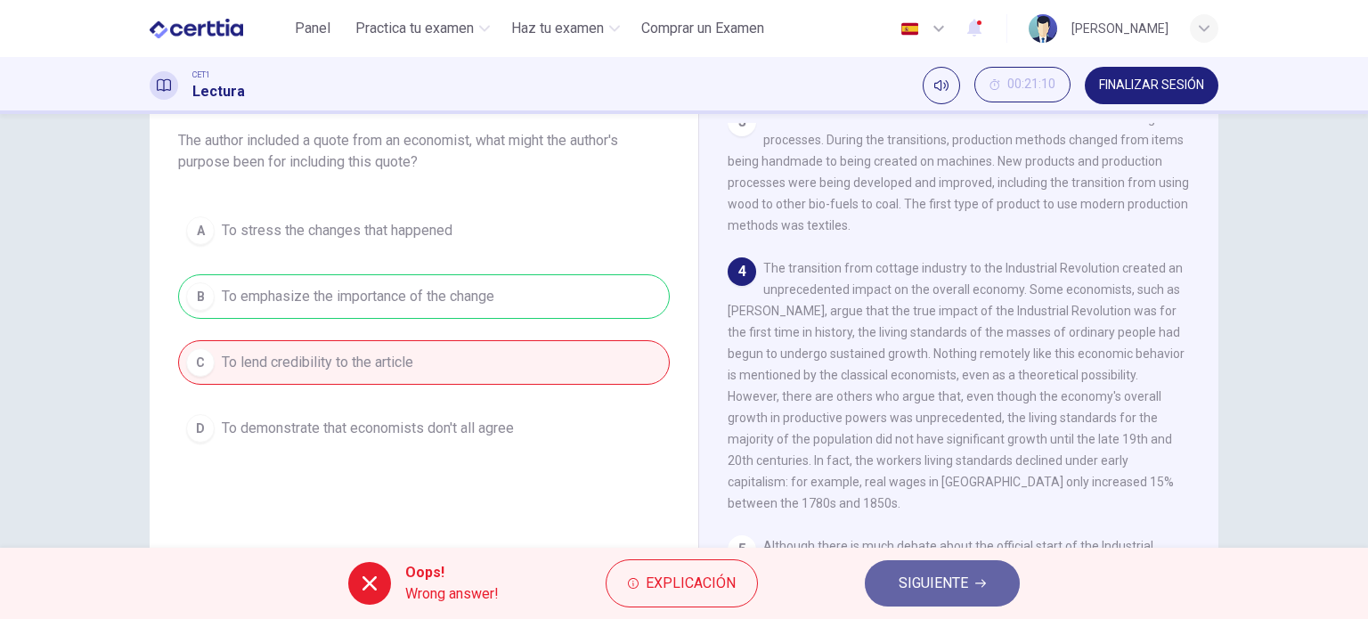
click at [939, 578] on span "SIGUIENTE" at bounding box center [933, 583] width 69 height 25
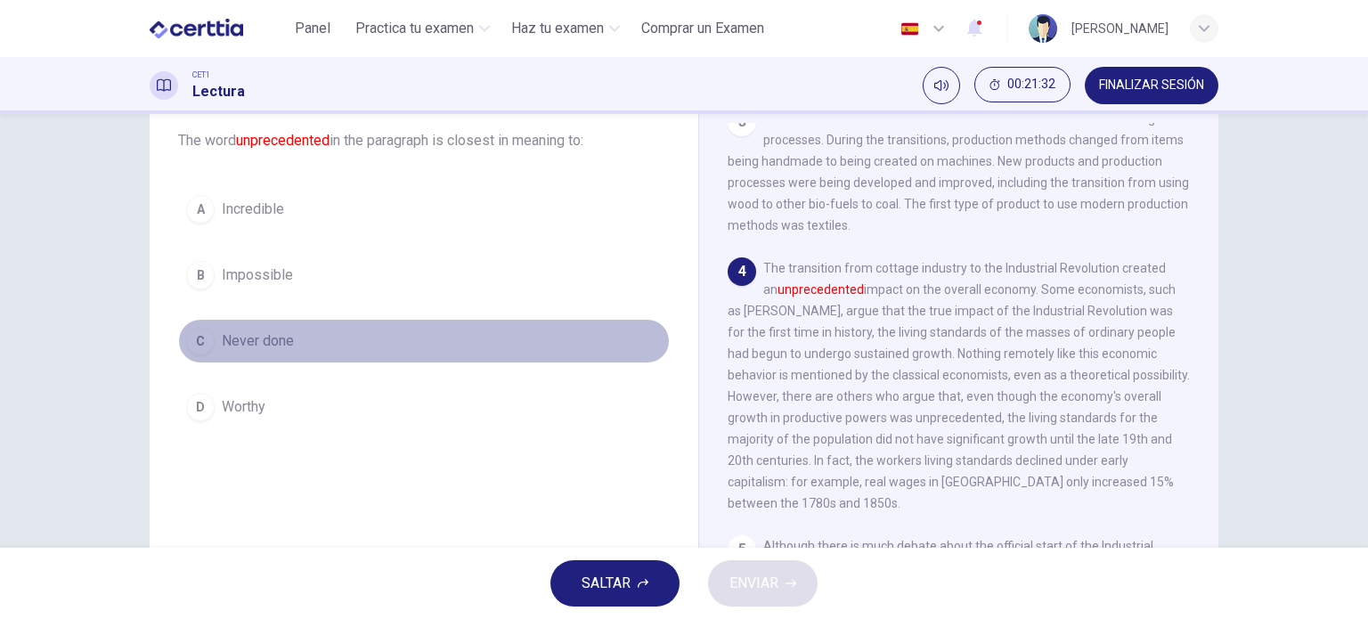
click at [189, 345] on div "C" at bounding box center [200, 341] width 28 height 28
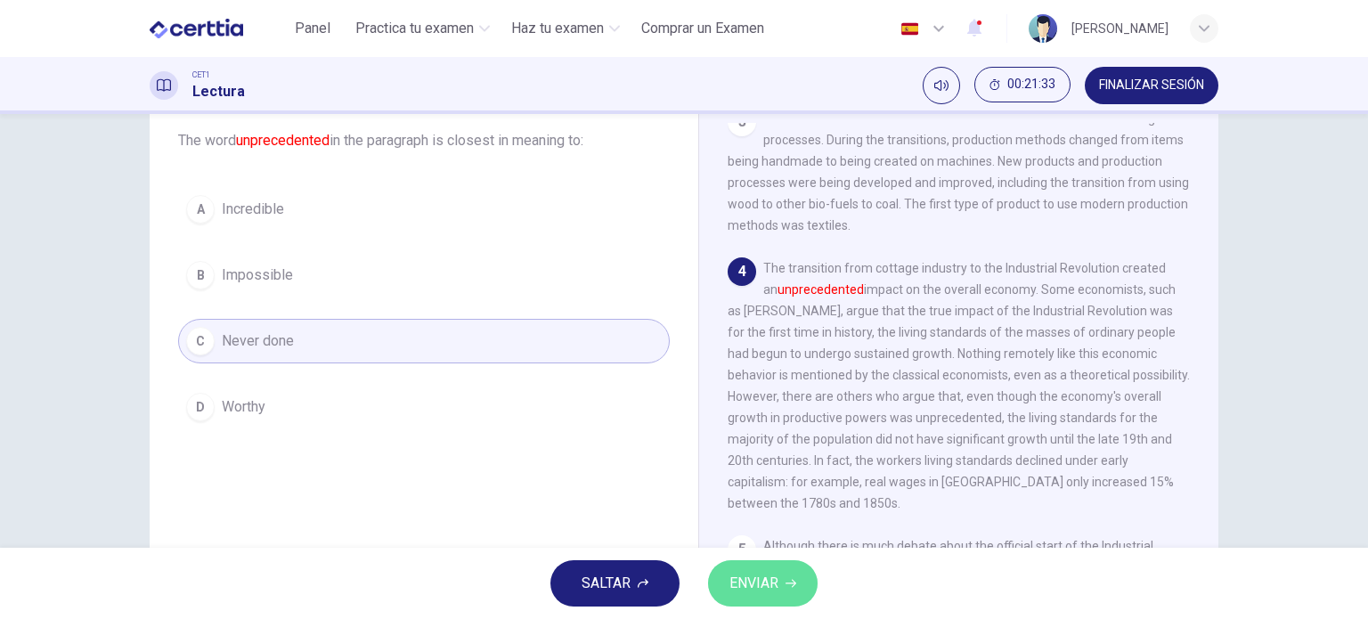
click at [798, 592] on button "ENVIAR" at bounding box center [763, 583] width 110 height 46
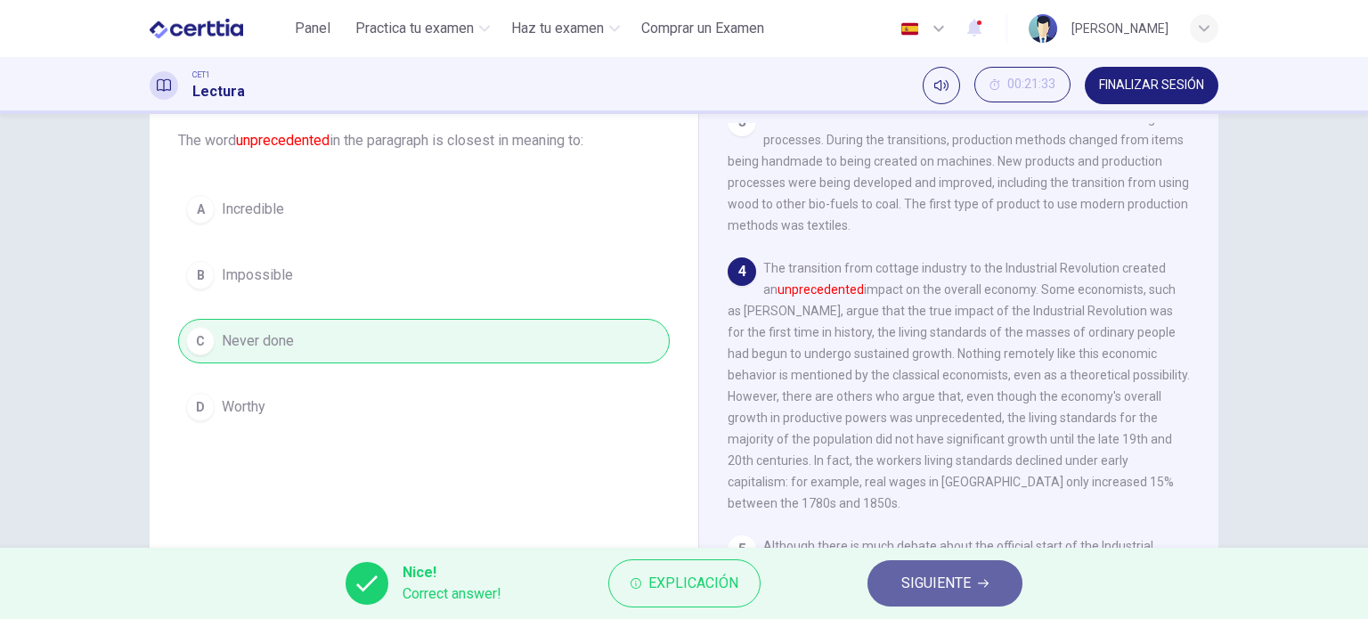
click at [945, 583] on span "SIGUIENTE" at bounding box center [935, 583] width 69 height 25
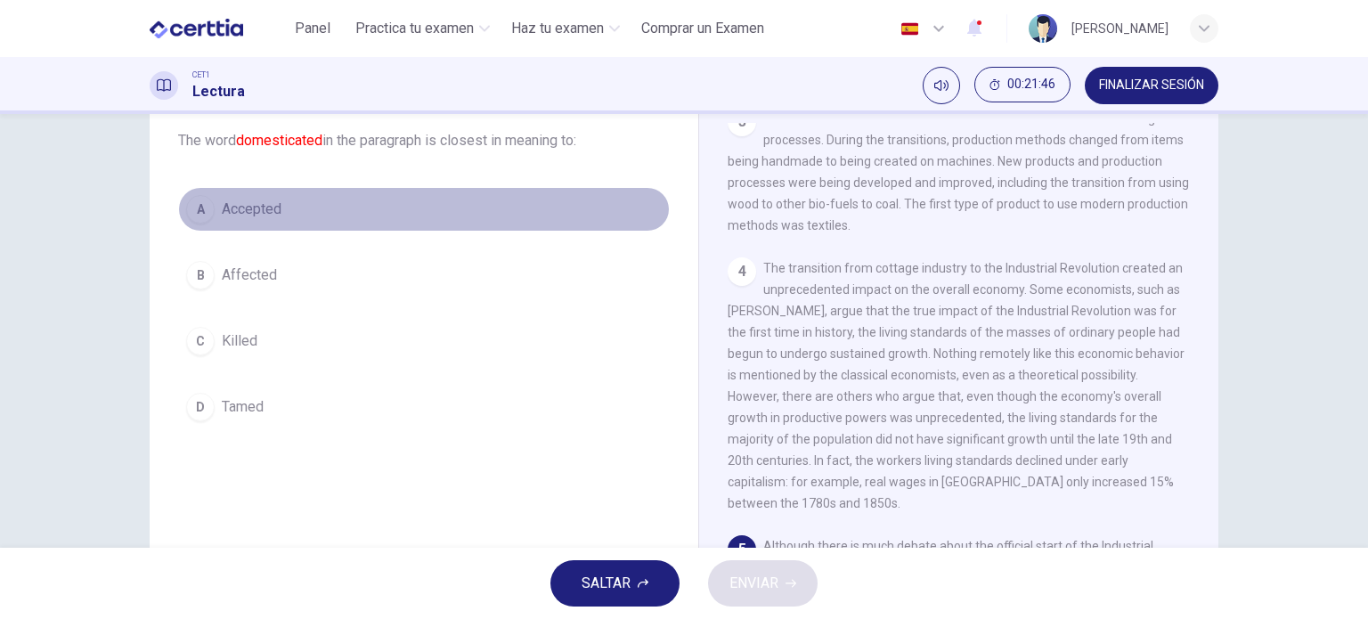
click at [192, 215] on div "A" at bounding box center [200, 209] width 28 height 28
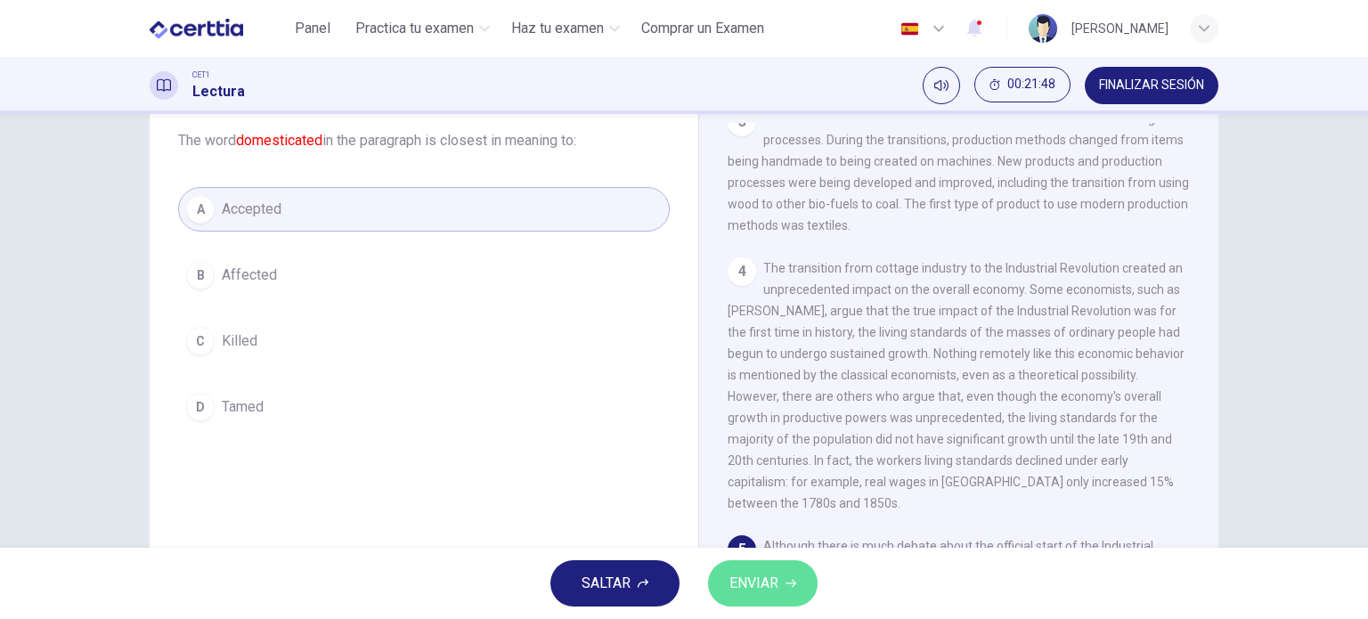
click at [743, 574] on span "ENVIAR" at bounding box center [753, 583] width 49 height 25
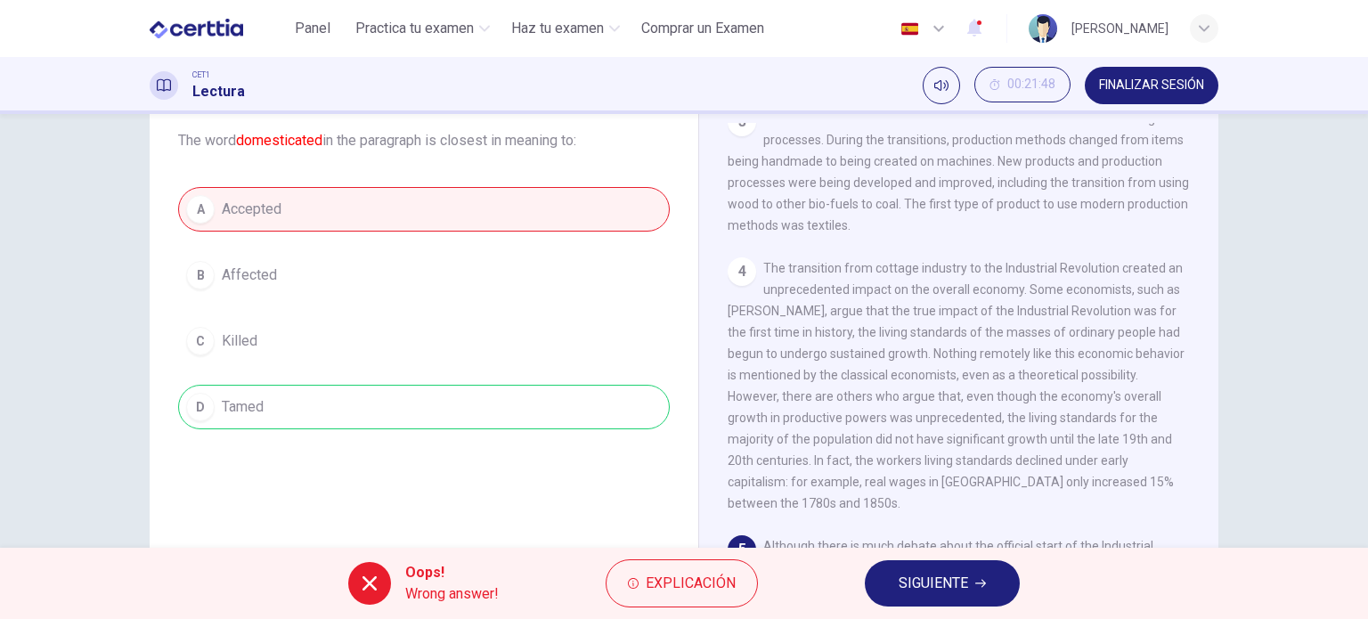
click at [375, 419] on div "A Accepted B Affected C Killed D Tamed" at bounding box center [424, 308] width 492 height 242
click at [928, 587] on span "SIGUIENTE" at bounding box center [933, 583] width 69 height 25
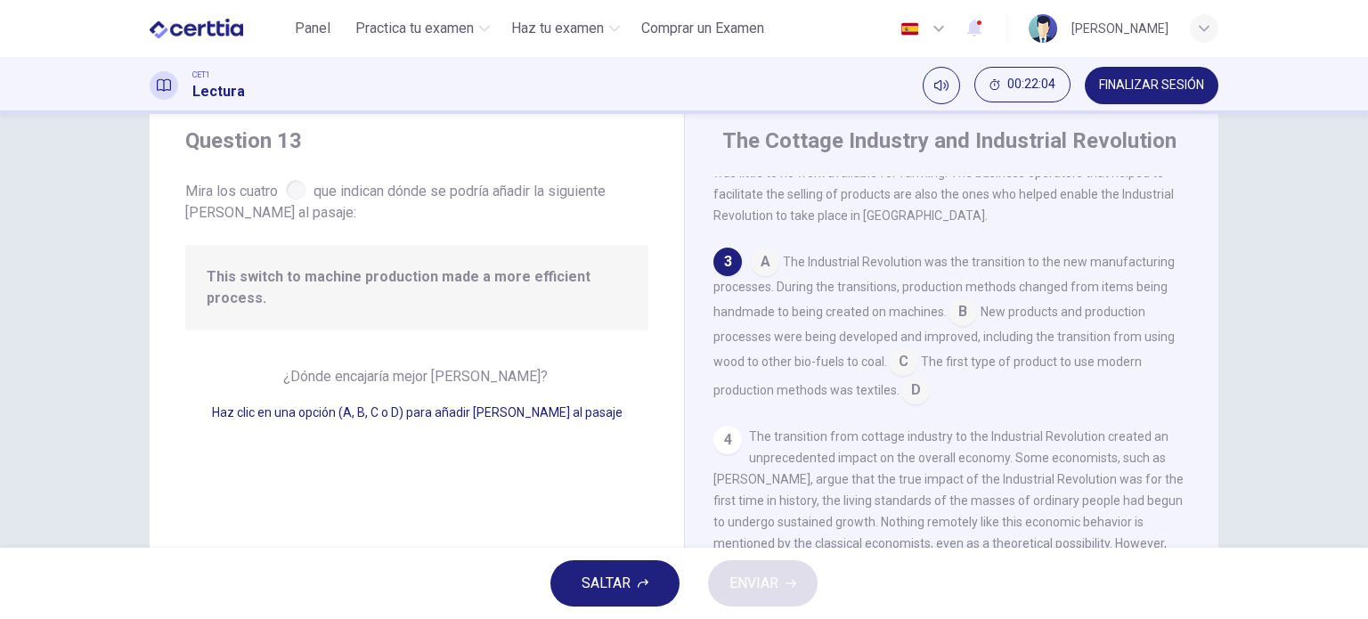
scroll to position [270, 0]
click at [959, 321] on input at bounding box center [962, 314] width 28 height 28
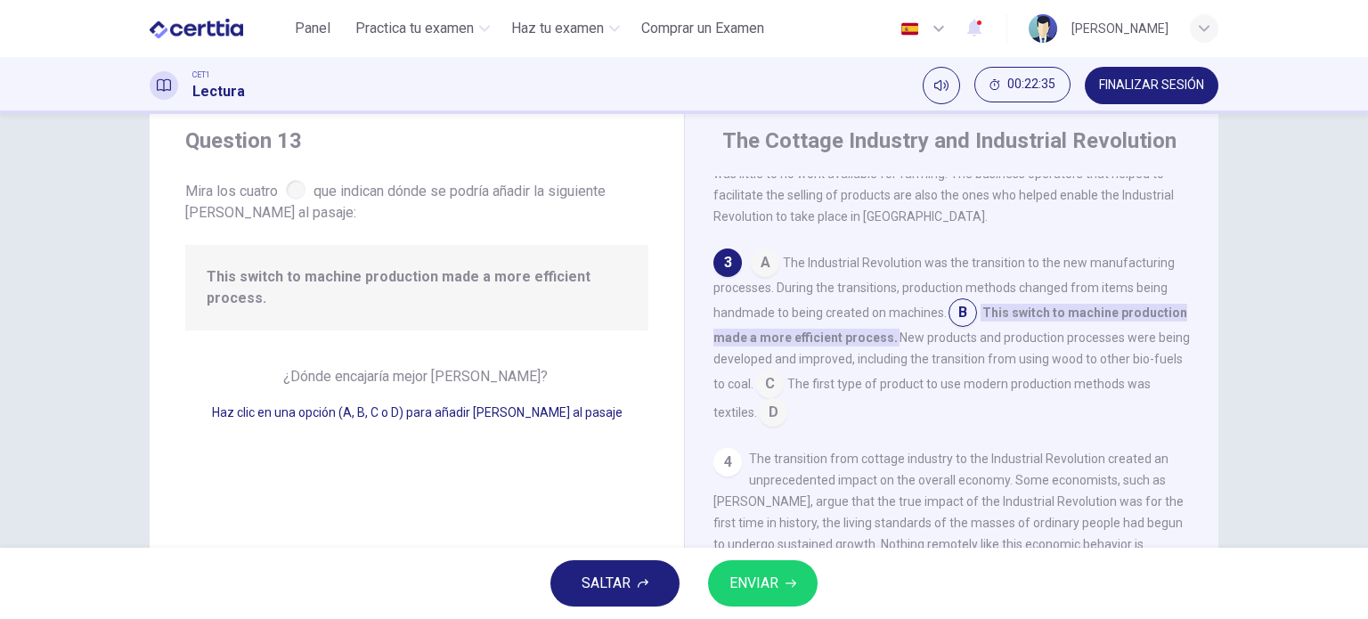
click at [740, 581] on span "ENVIAR" at bounding box center [753, 583] width 49 height 25
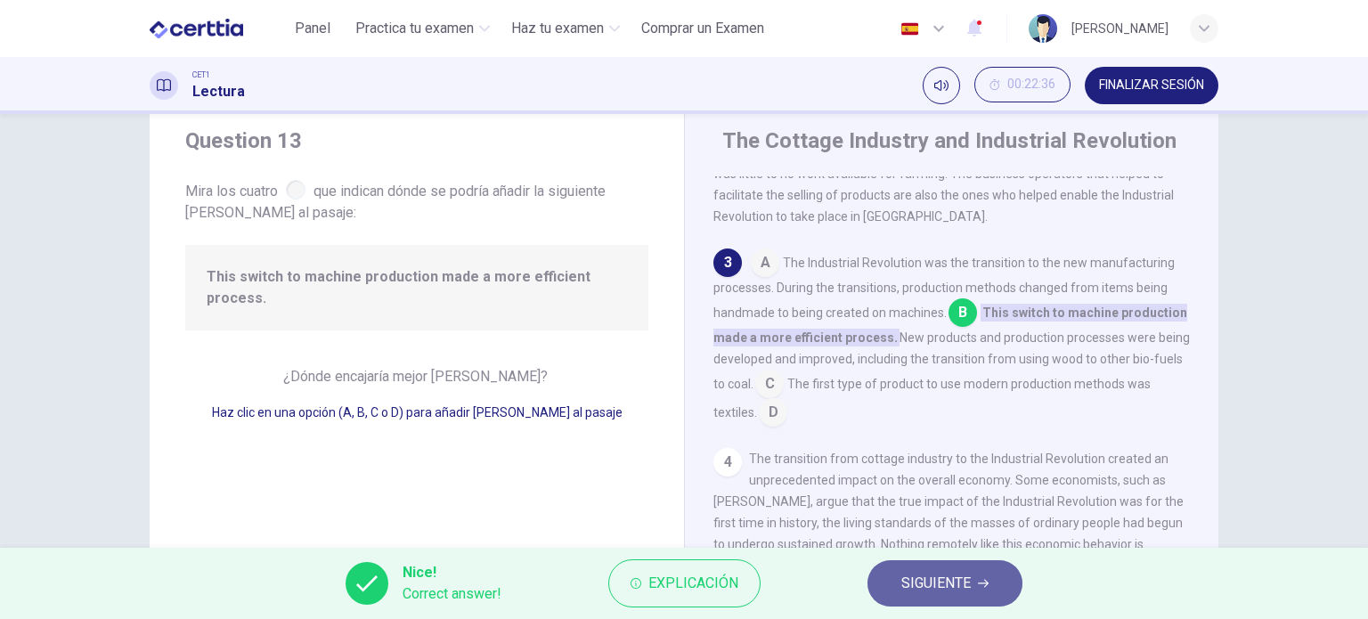
click at [925, 576] on span "SIGUIENTE" at bounding box center [935, 583] width 69 height 25
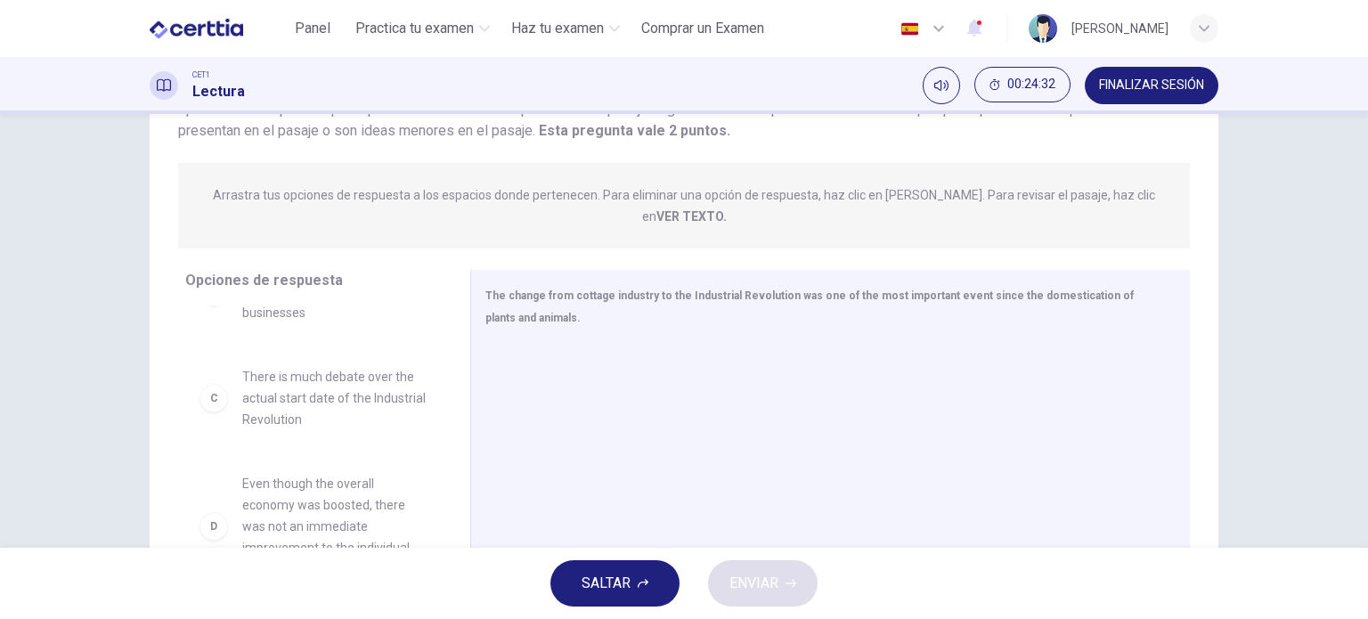
scroll to position [46, 0]
click at [349, 393] on span "The boost to the economy benefitted the workers and businesses" at bounding box center [334, 412] width 185 height 64
click at [306, 403] on span "The boost to the economy benefitted the workers and businesses" at bounding box center [334, 412] width 185 height 64
drag, startPoint x: 306, startPoint y: 403, endPoint x: 315, endPoint y: 391, distance: 15.3
drag, startPoint x: 513, startPoint y: 280, endPoint x: 481, endPoint y: 281, distance: 32.1
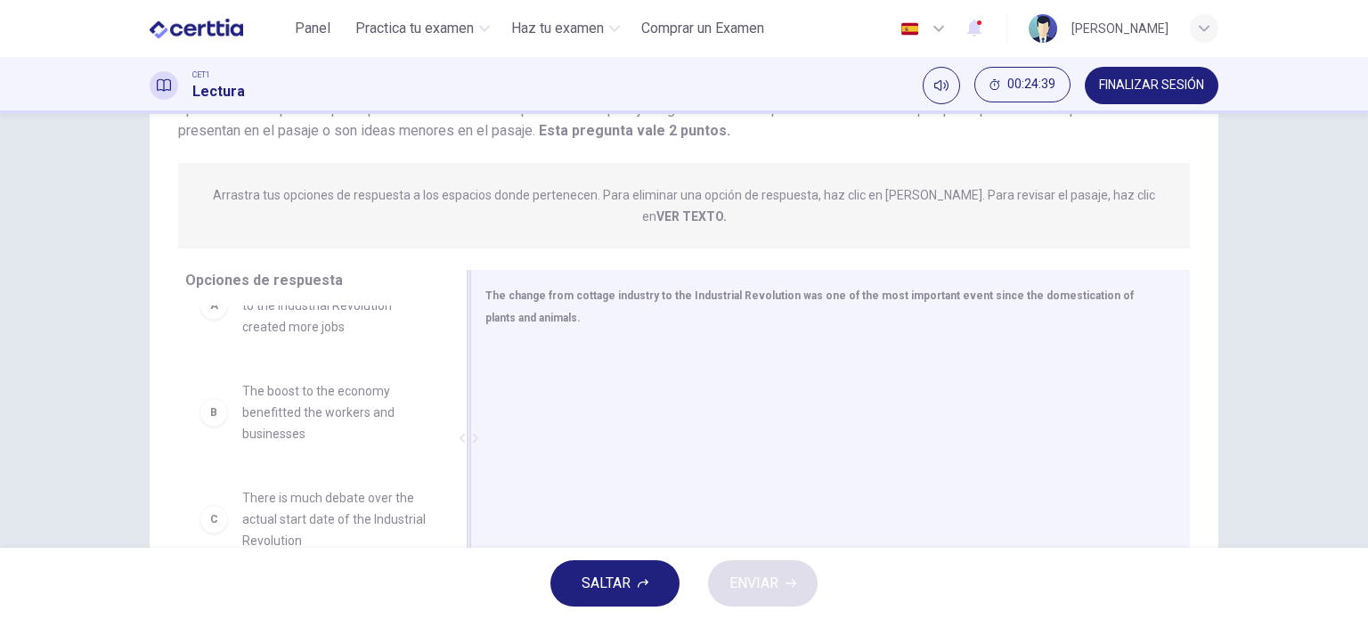
click at [485, 284] on div "The change from cottage industry to the Industrial Revolution was one of the mo…" at bounding box center [819, 306] width 669 height 45
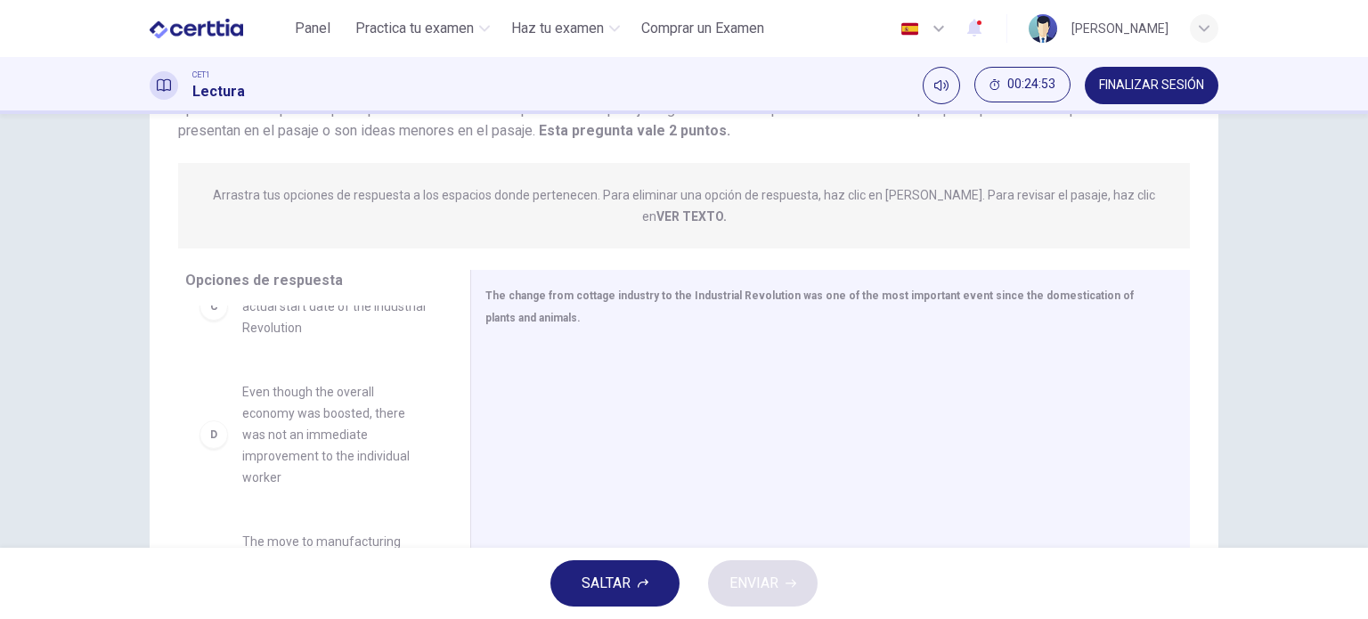
scroll to position [264, 0]
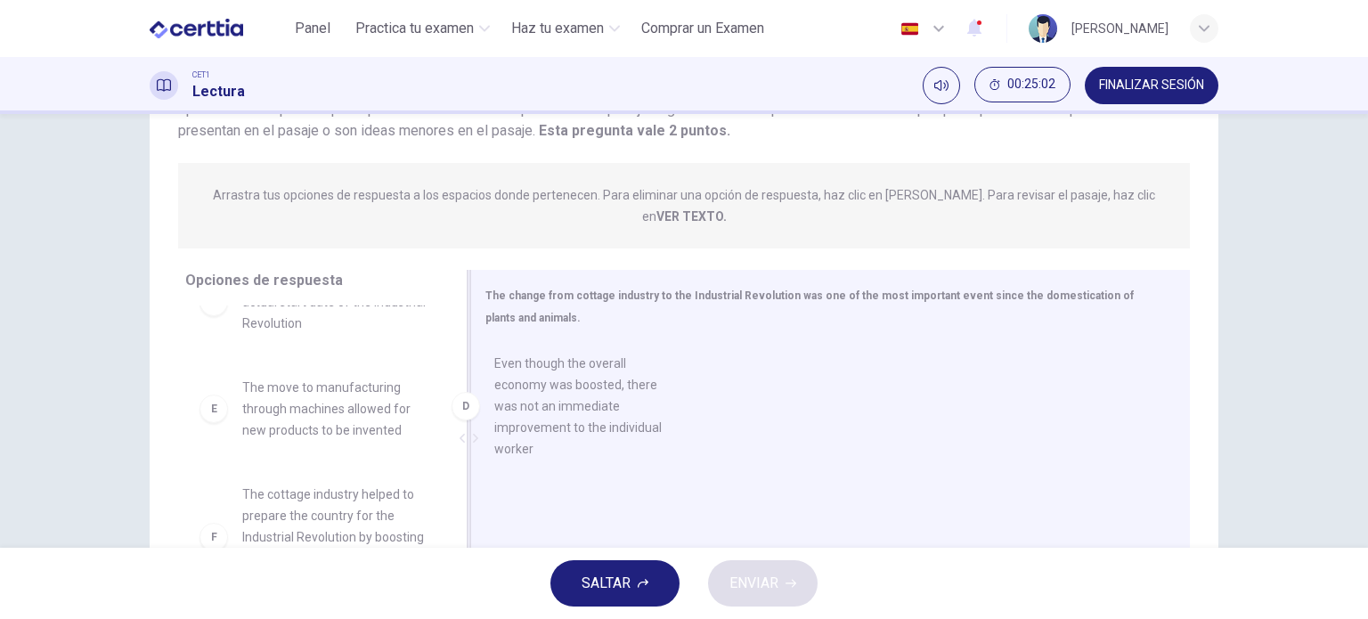
drag, startPoint x: 310, startPoint y: 409, endPoint x: 586, endPoint y: 400, distance: 276.2
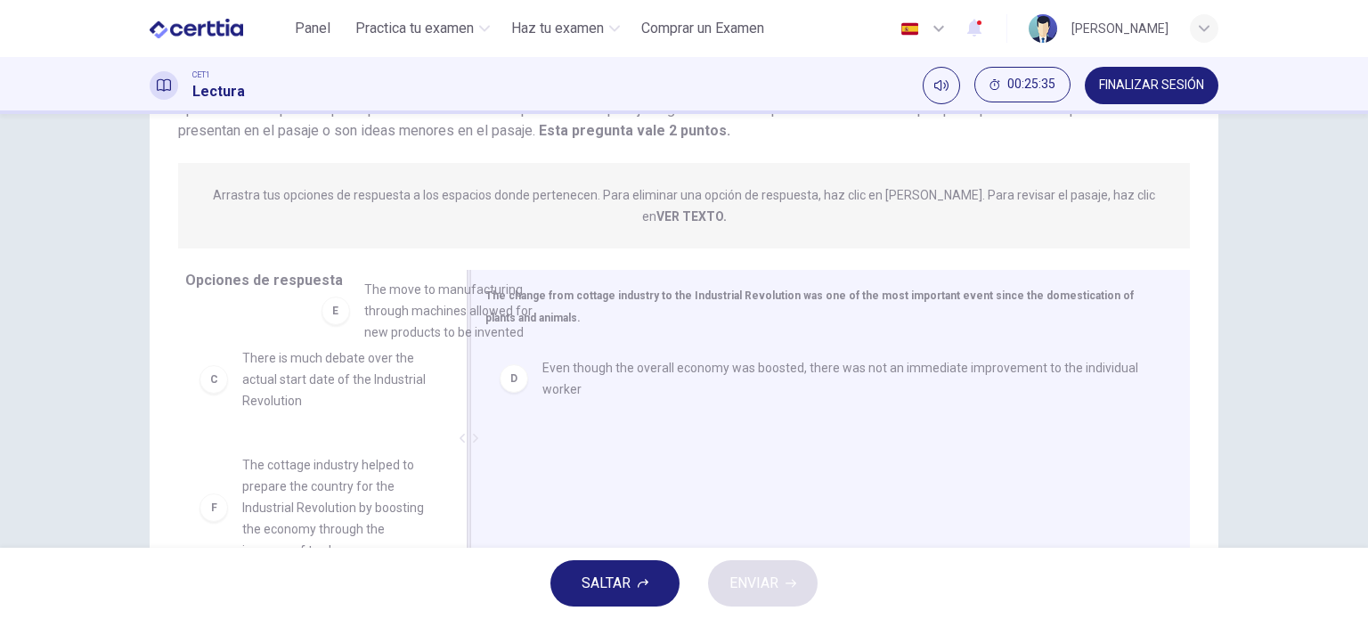
scroll to position [169, 0]
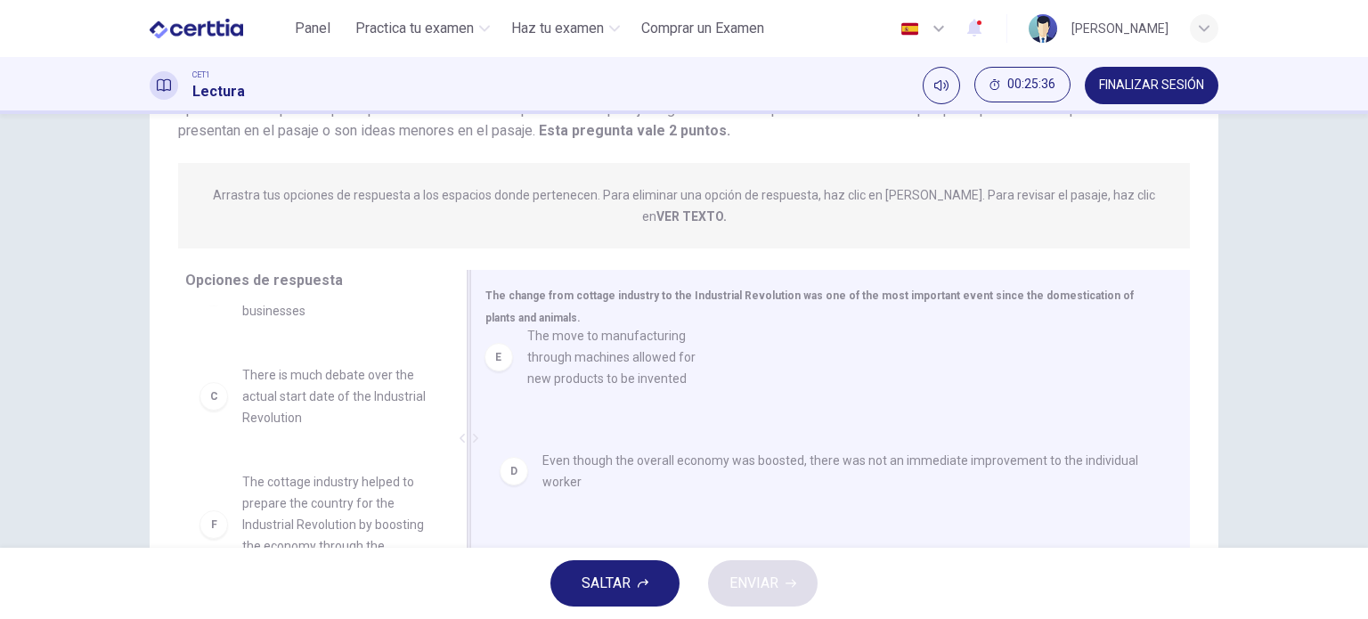
drag, startPoint x: 367, startPoint y: 418, endPoint x: 663, endPoint y: 362, distance: 300.9
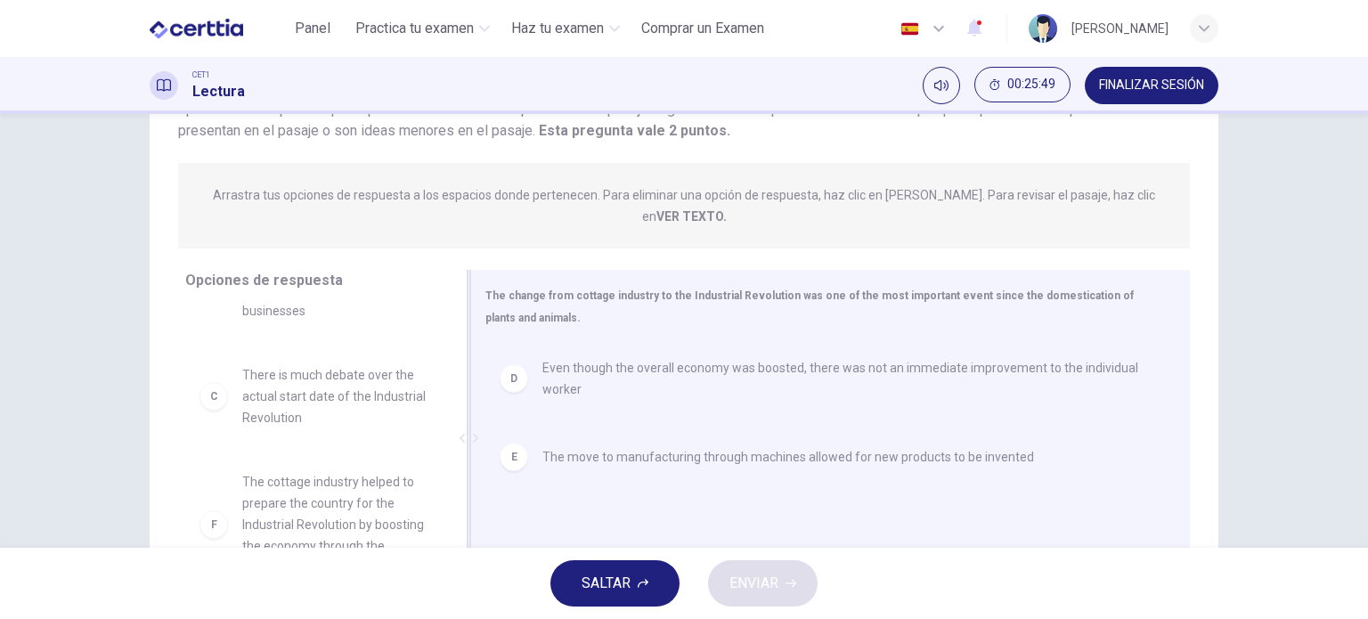
click at [626, 357] on span "Even though the overall economy was boosted, there was not an immediate improve…" at bounding box center [844, 378] width 605 height 43
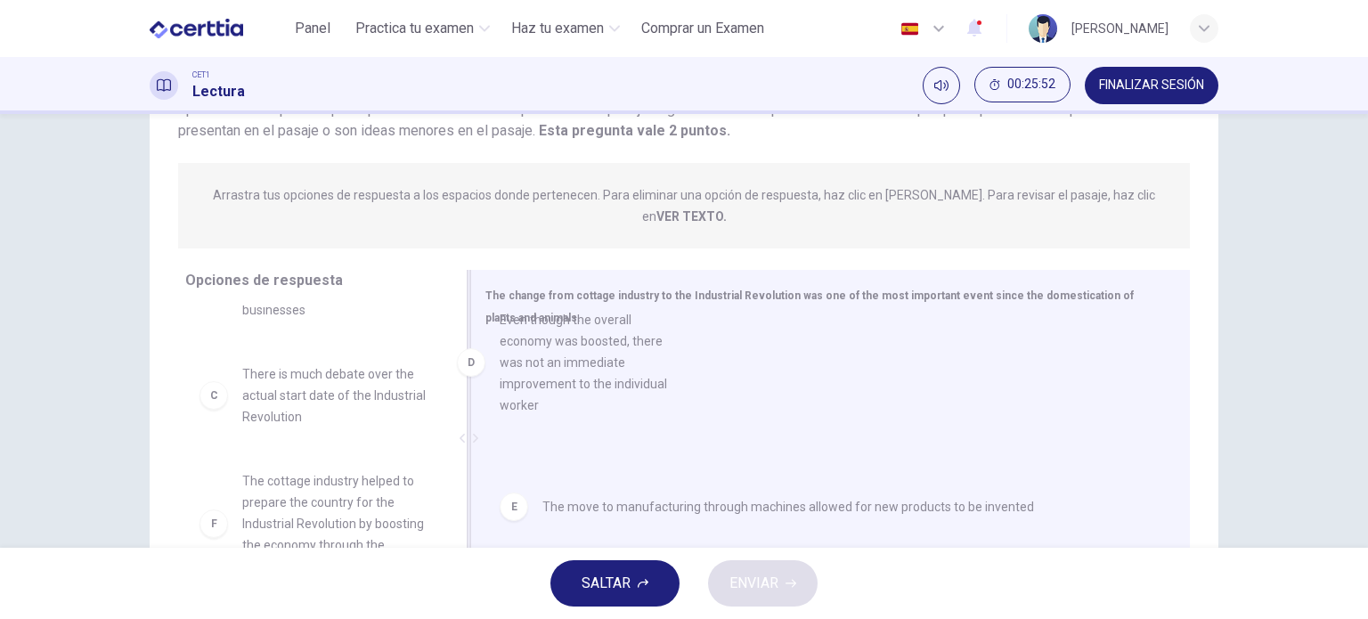
drag, startPoint x: 336, startPoint y: 484, endPoint x: 609, endPoint y: 338, distance: 309.5
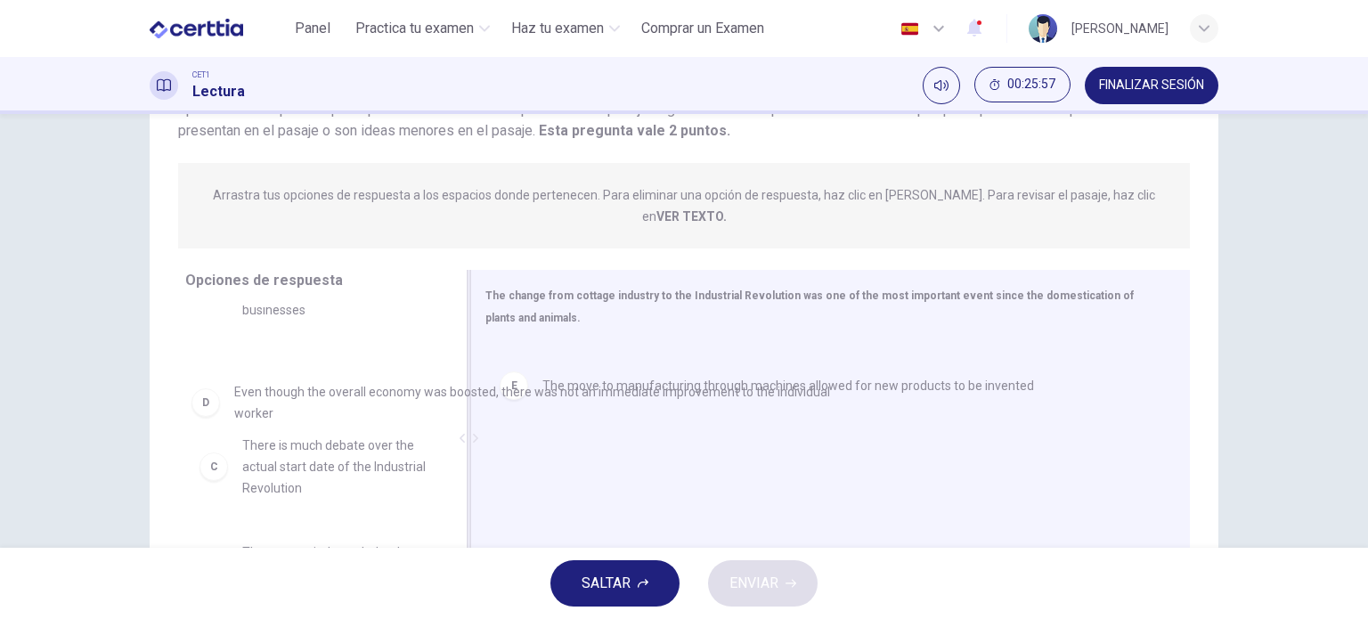
drag, startPoint x: 685, startPoint y: 355, endPoint x: 376, endPoint y: 401, distance: 312.3
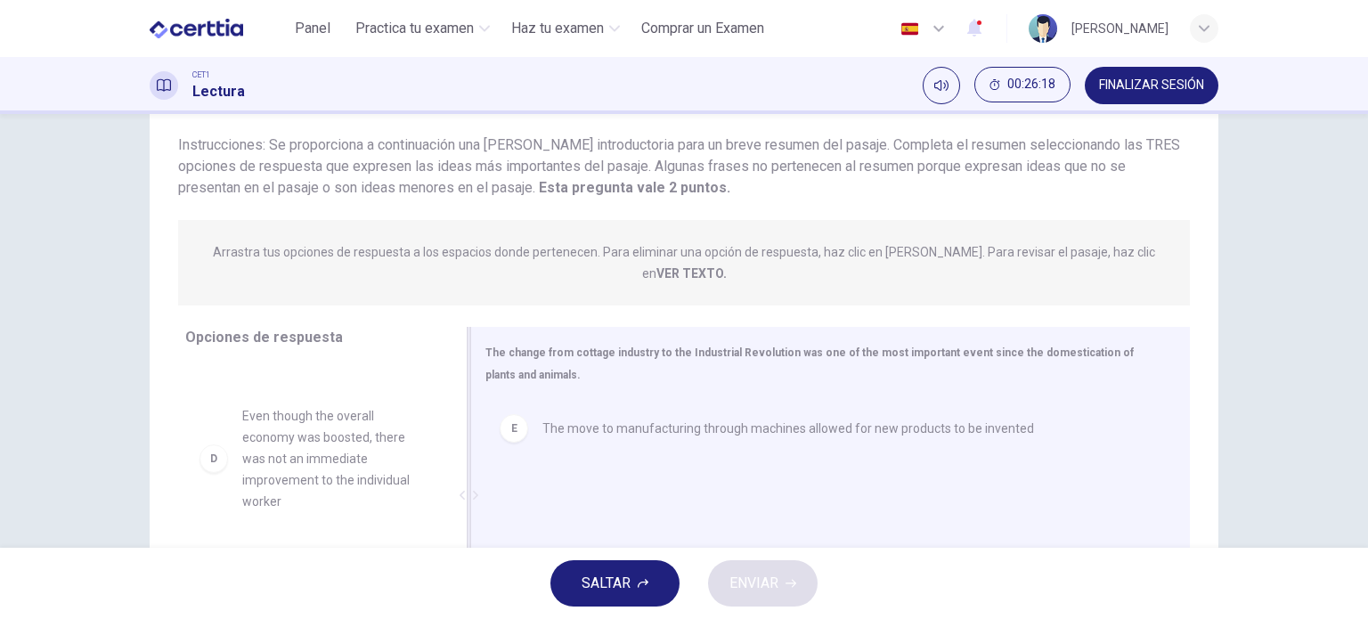
scroll to position [292, 0]
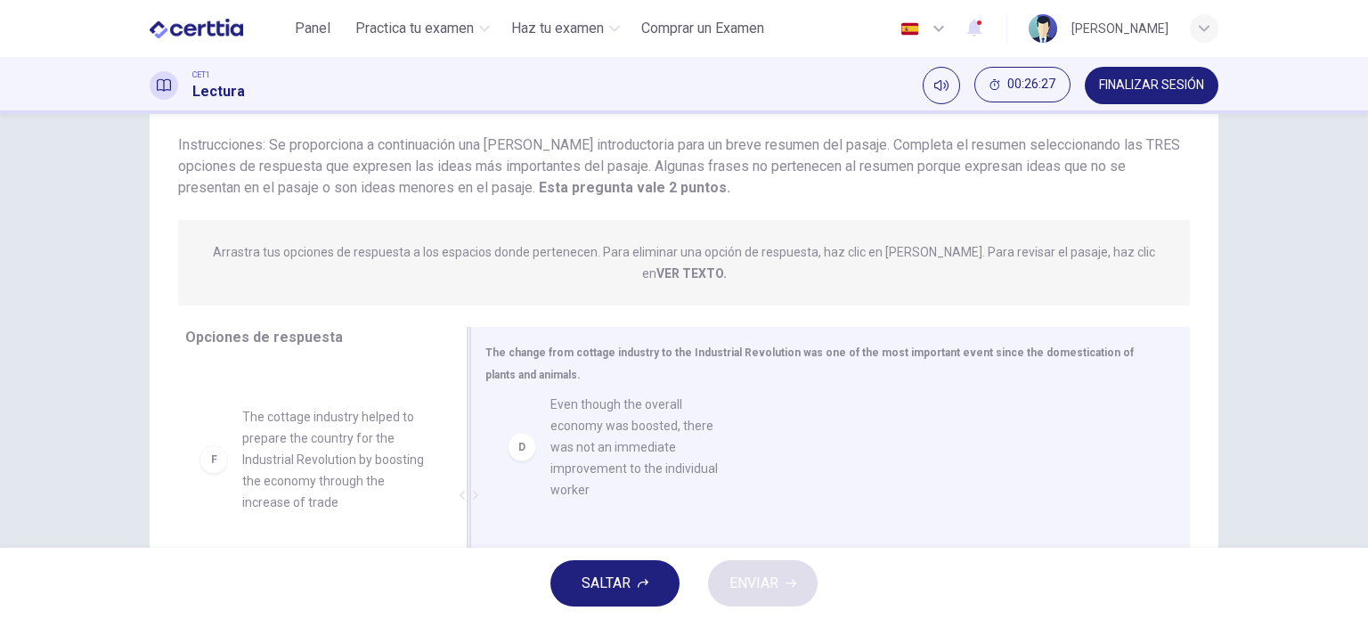
drag, startPoint x: 334, startPoint y: 449, endPoint x: 712, endPoint y: 523, distance: 385.6
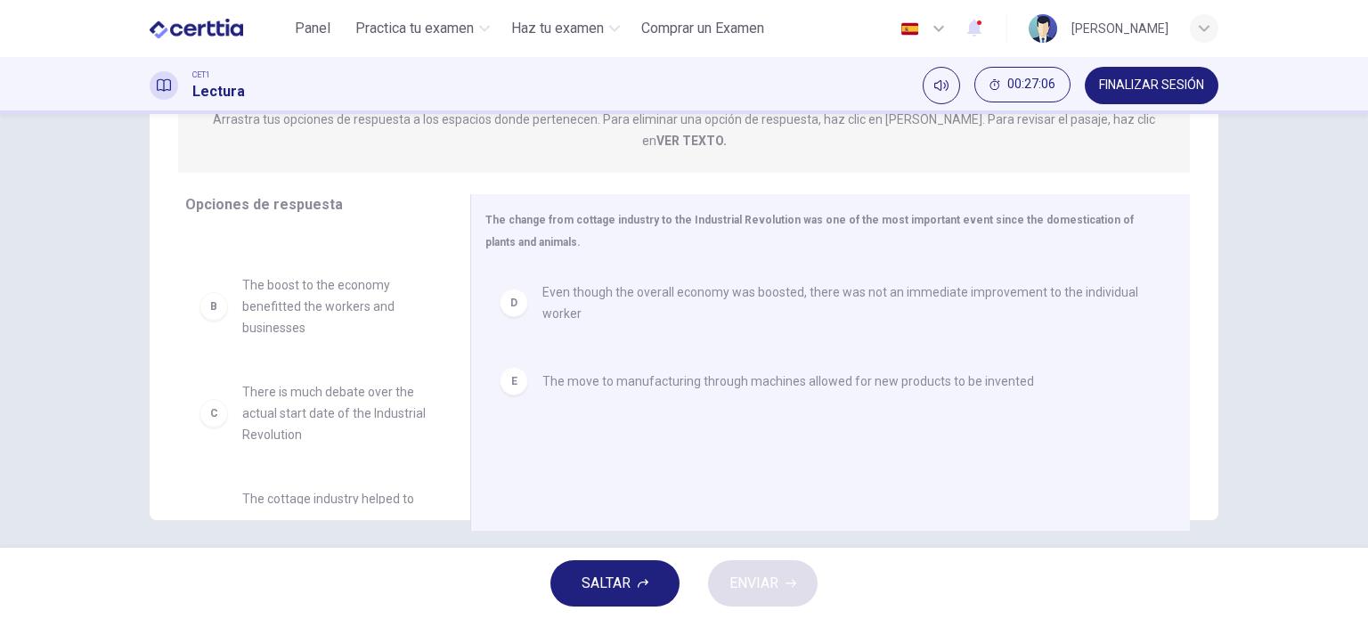
scroll to position [0, 0]
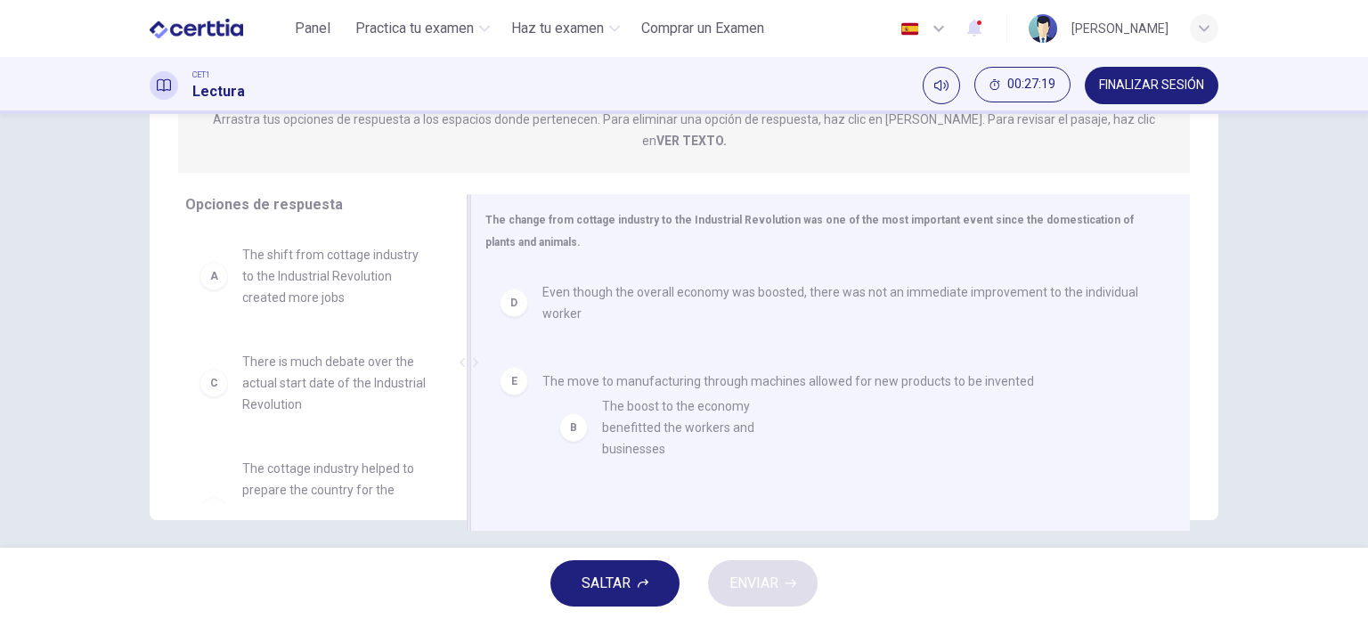
drag, startPoint x: 328, startPoint y: 370, endPoint x: 699, endPoint y: 433, distance: 376.5
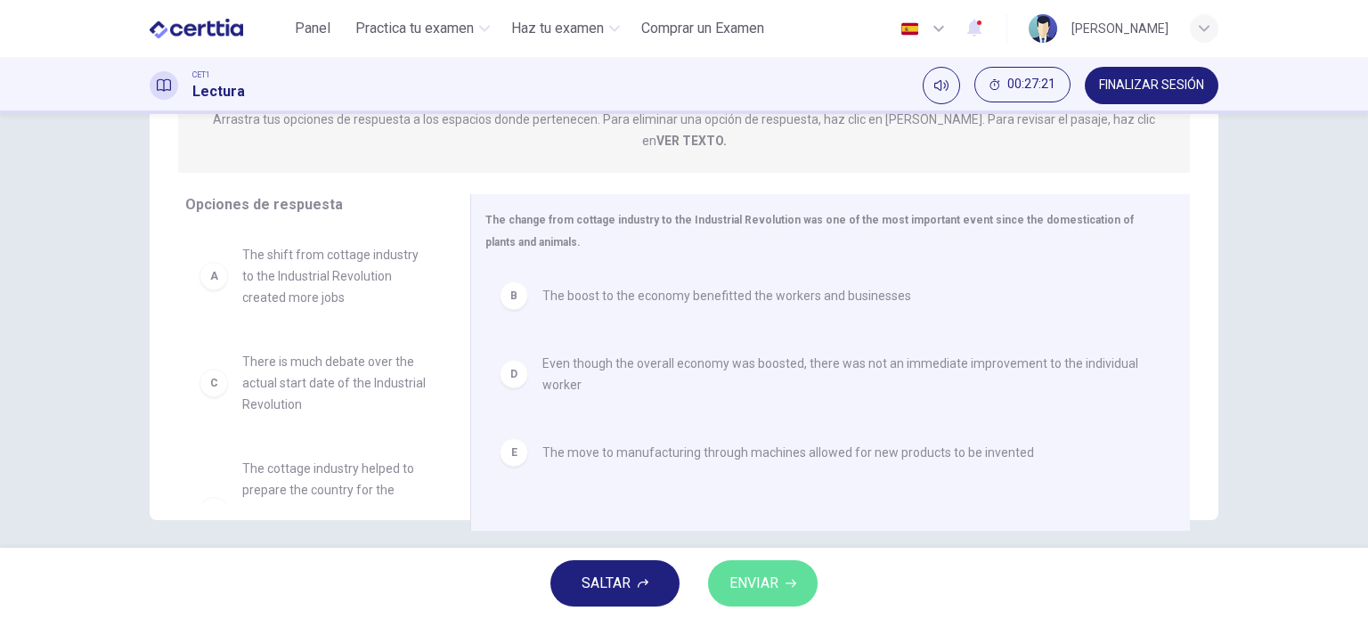
click at [753, 573] on span "ENVIAR" at bounding box center [753, 583] width 49 height 25
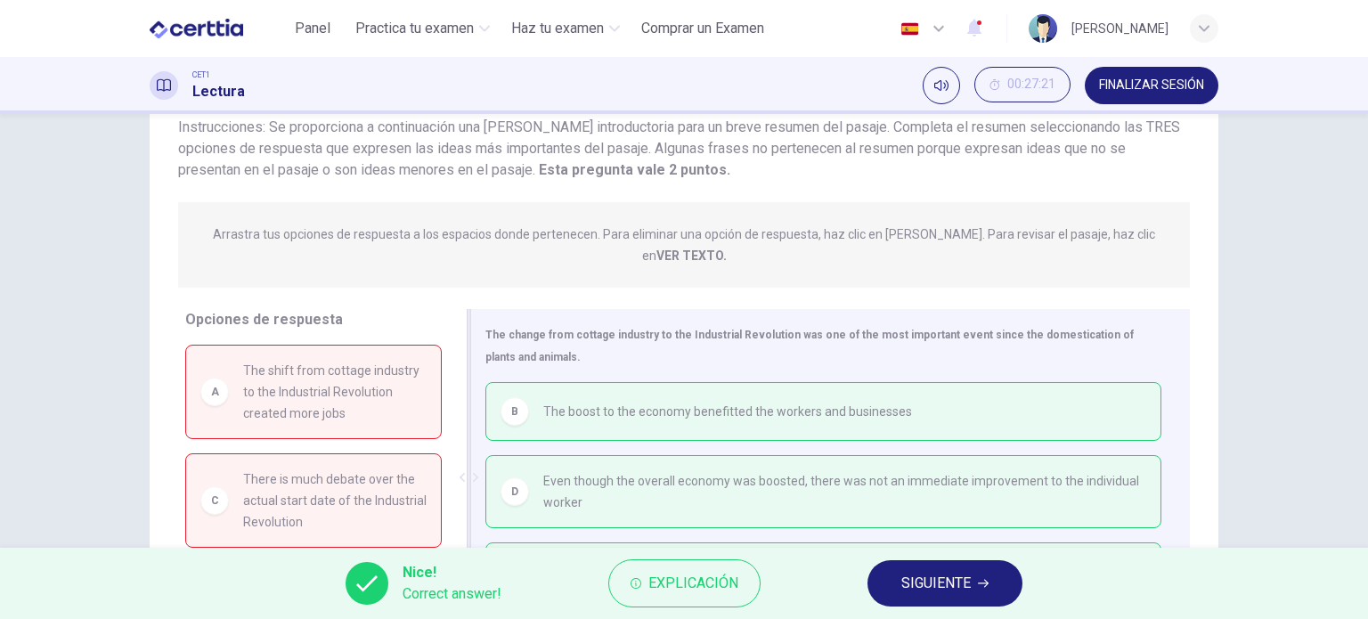
scroll to position [256, 0]
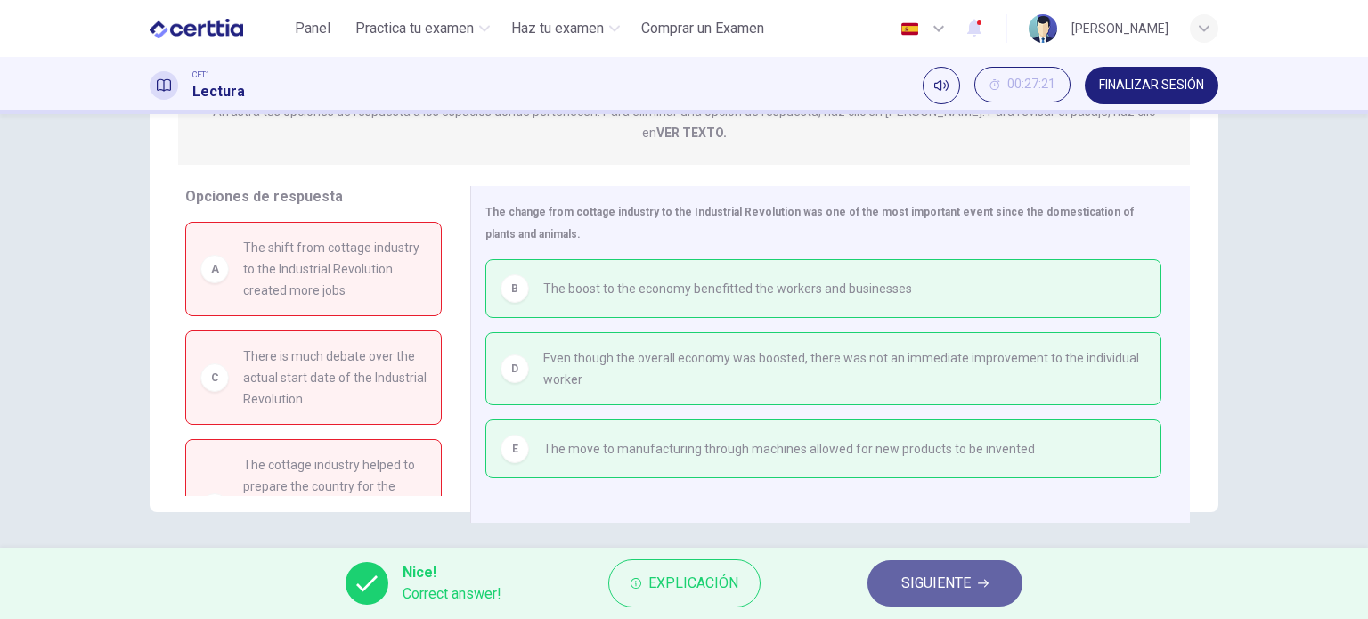
click at [940, 584] on span "SIGUIENTE" at bounding box center [935, 583] width 69 height 25
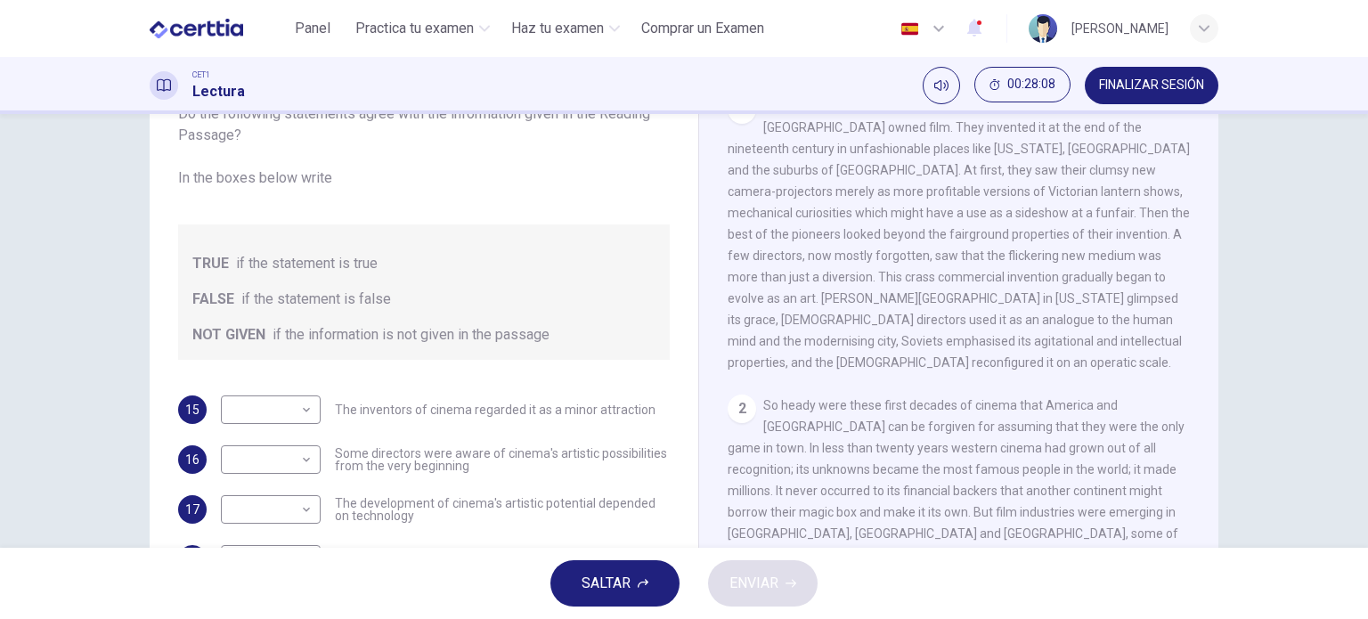
scroll to position [130, 0]
click at [273, 403] on body "Este sitio utiliza cookies, como se explica en nuestra Política de Privacidad .…" at bounding box center [684, 309] width 1368 height 619
click at [969, 240] on div at bounding box center [684, 309] width 1368 height 619
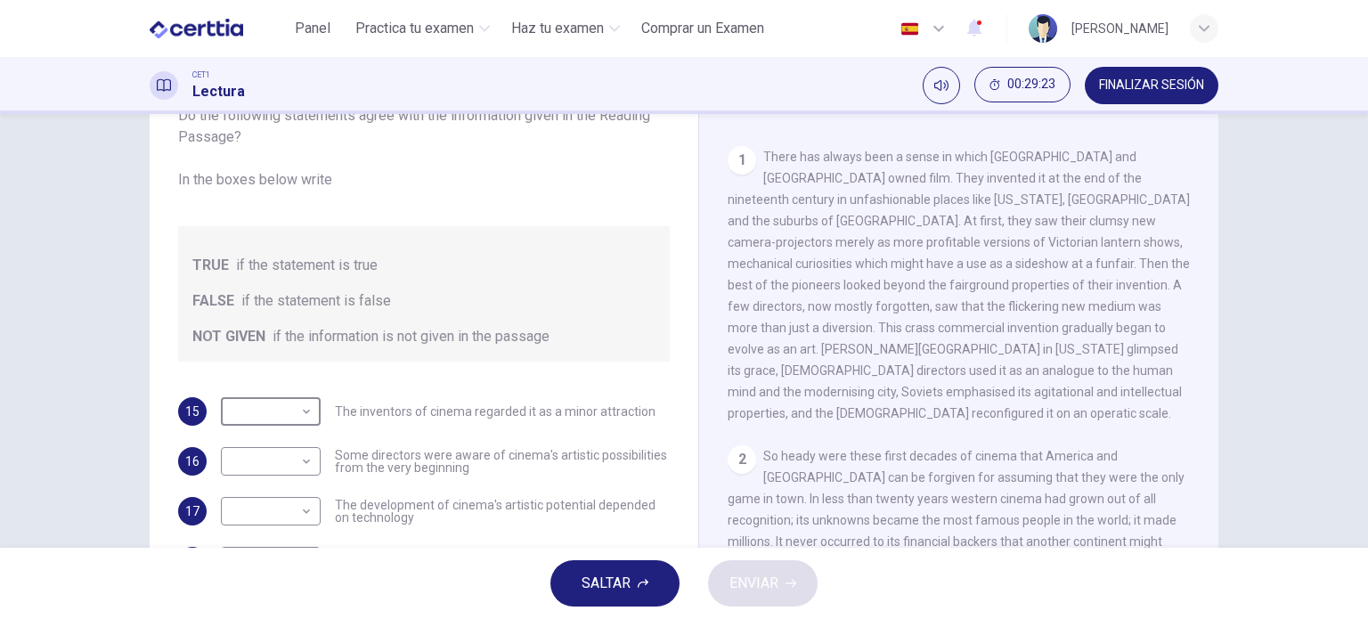
scroll to position [328, 0]
click at [1122, 83] on span "FINALIZAR SESIÓN" at bounding box center [1151, 85] width 105 height 14
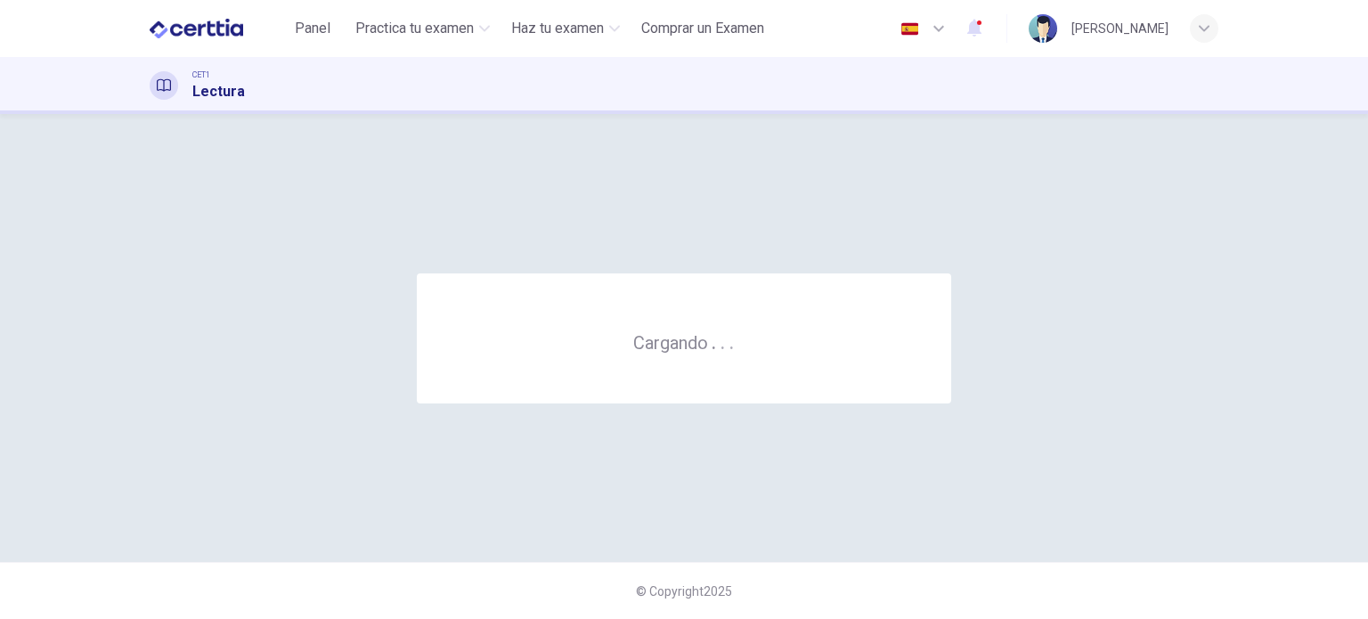
scroll to position [0, 0]
